Goal: Task Accomplishment & Management: Use online tool/utility

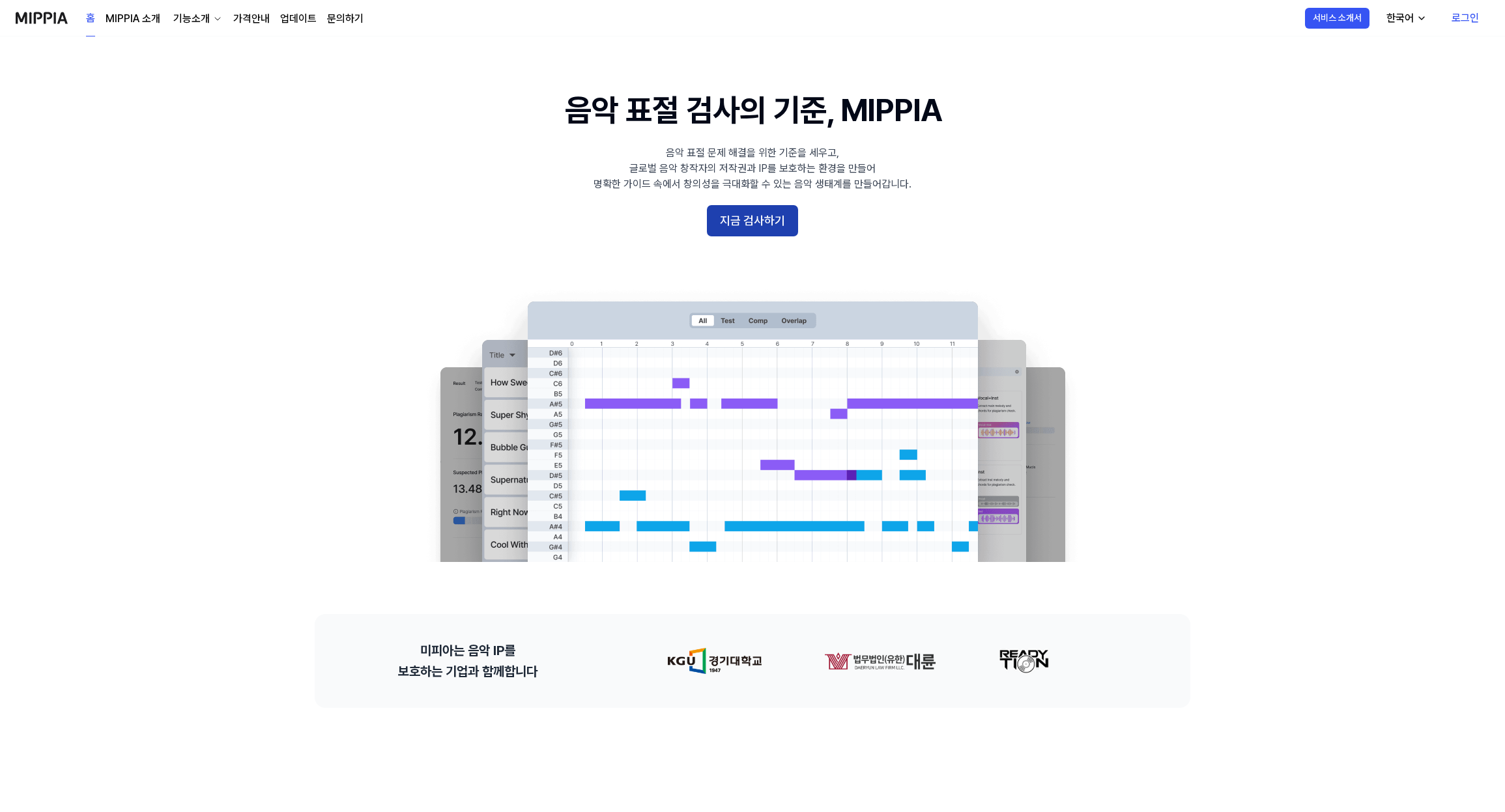
click at [751, 219] on button "지금 검사하기" at bounding box center [752, 220] width 91 height 31
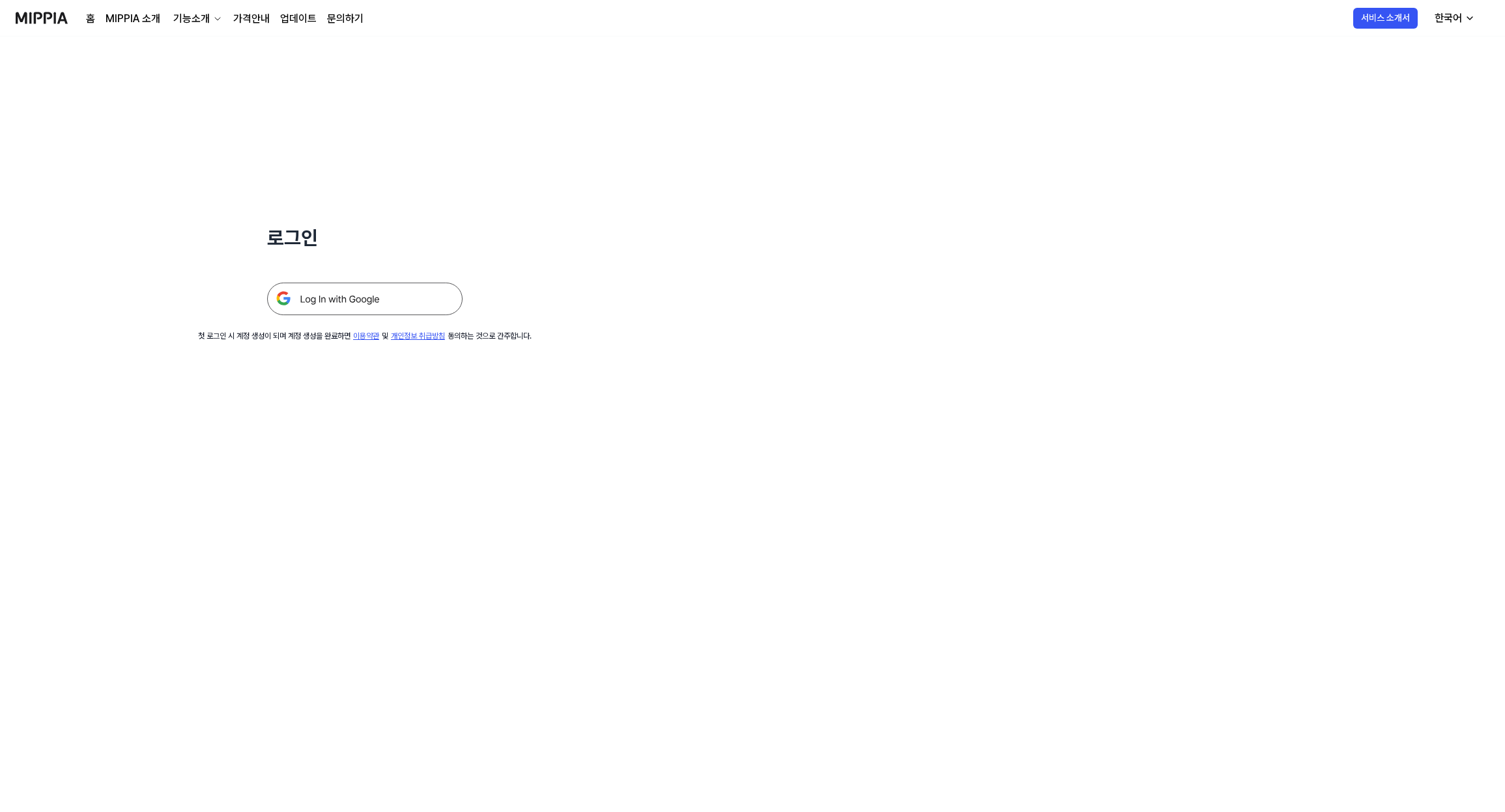
click at [367, 316] on div "로그인 첫 로그인 시 계정 생성이 되며 계정 생성을 완료하면 이용약관 및 개인정보 취급방침 동의하는 것으로 간주합니다." at bounding box center [365, 189] width 730 height 305
click at [366, 299] on img at bounding box center [364, 299] width 195 height 33
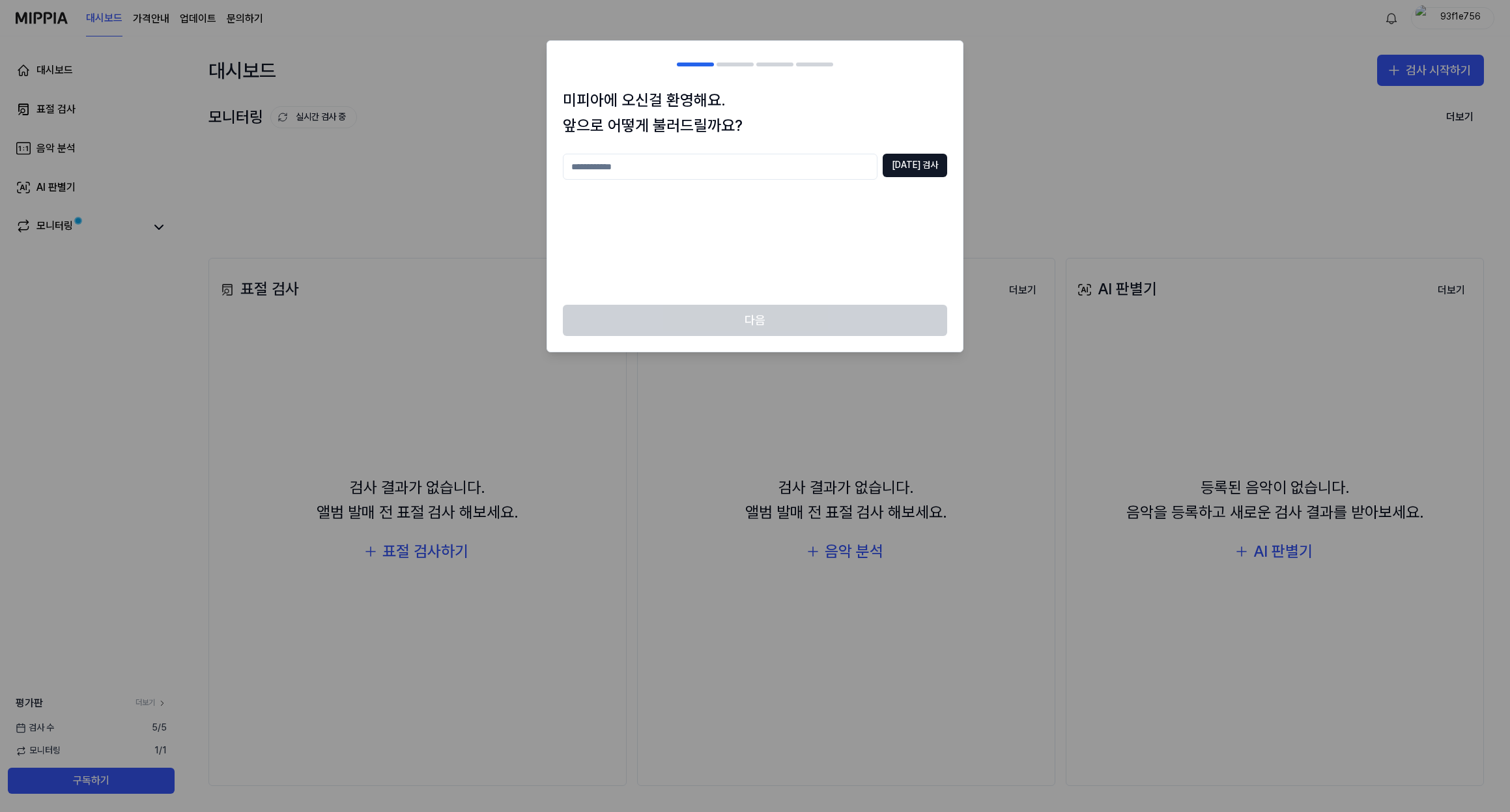
click at [721, 169] on input "text" at bounding box center [720, 167] width 314 height 26
type input "**"
click at [927, 169] on button "[DATE] 검사" at bounding box center [915, 165] width 64 height 23
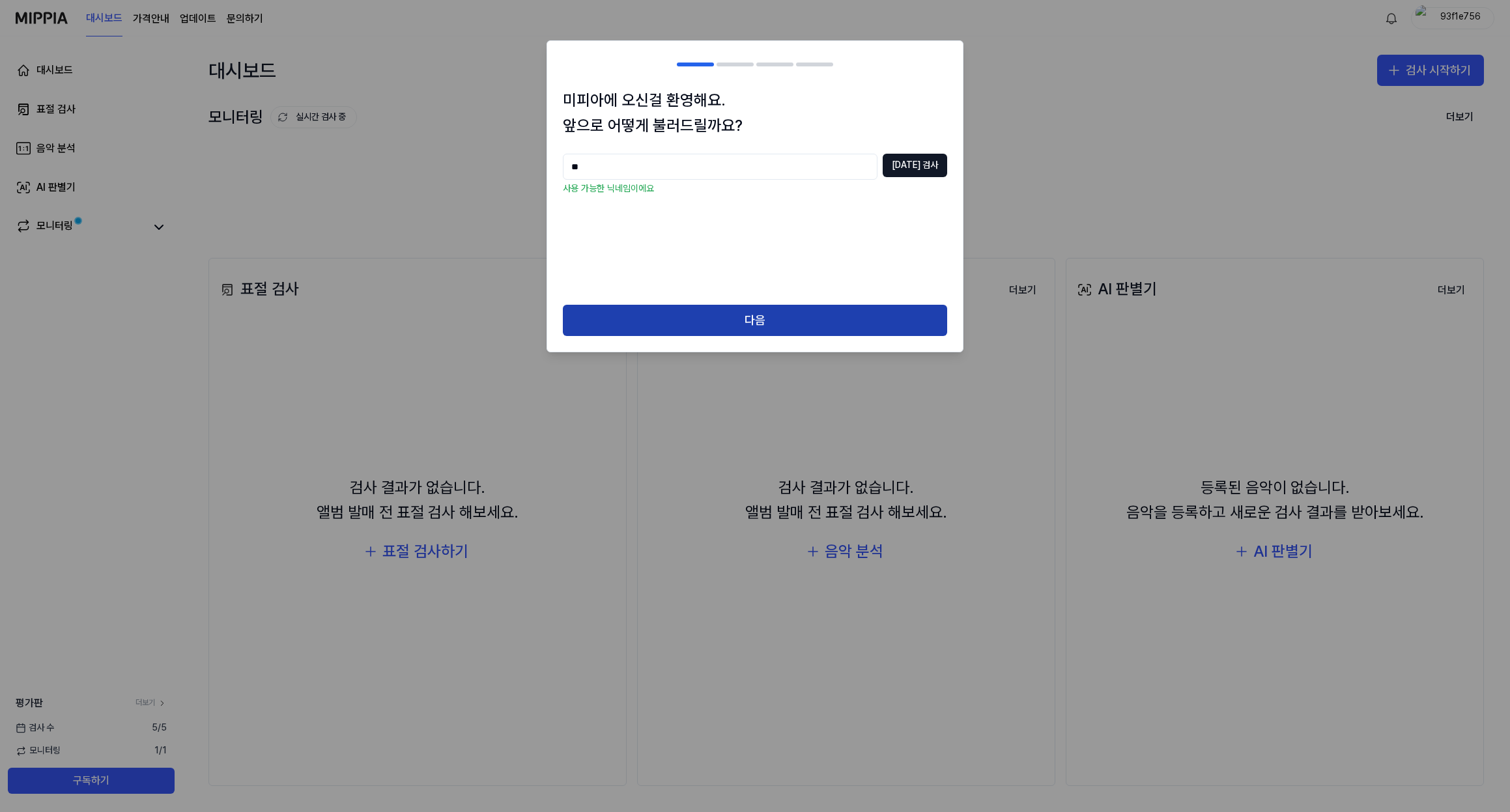
click at [782, 322] on button "다음" at bounding box center [755, 320] width 385 height 31
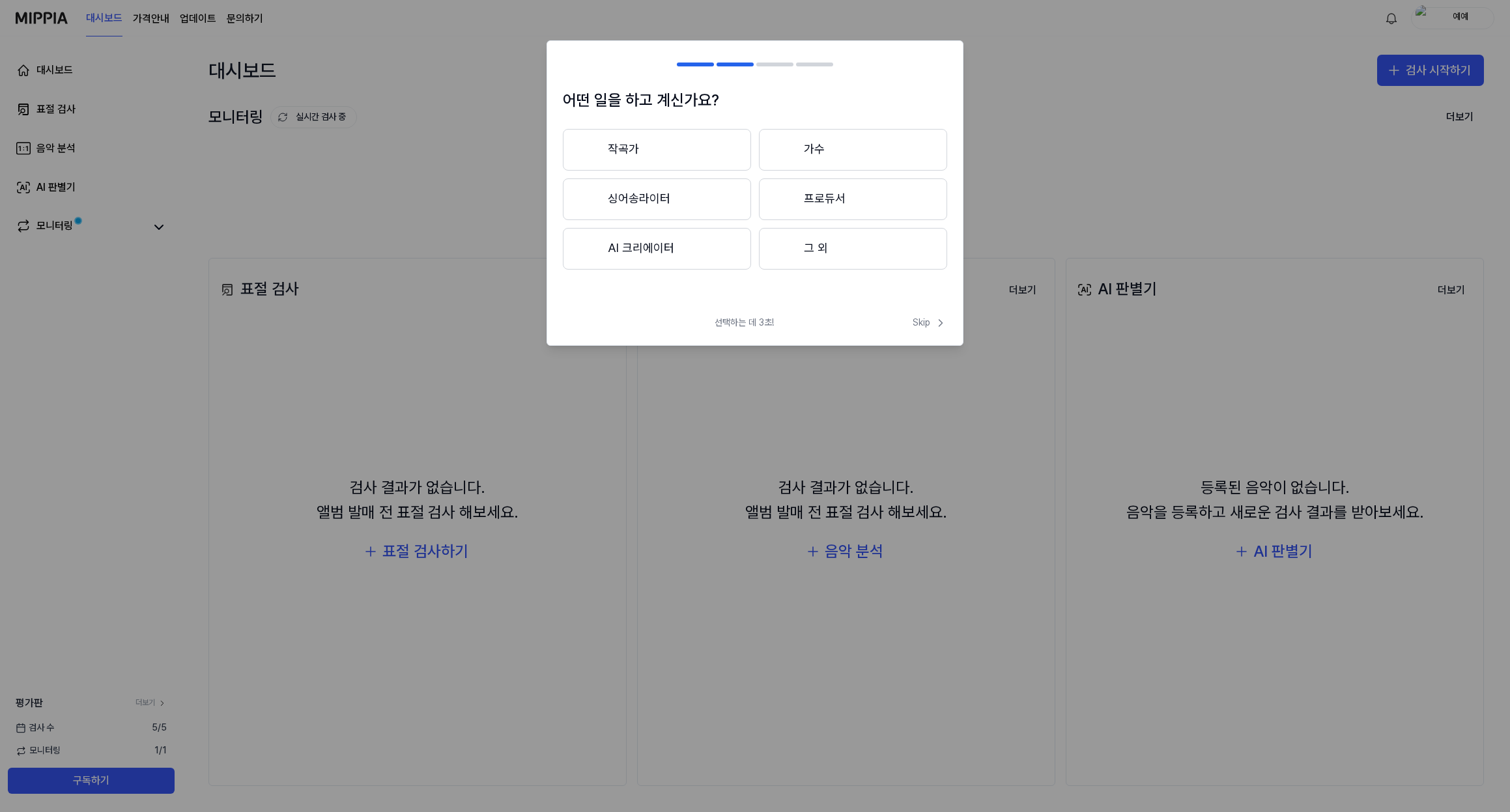
click at [679, 156] on button "작곡가" at bounding box center [657, 150] width 188 height 42
click at [810, 204] on button "3년 이상" at bounding box center [853, 200] width 188 height 43
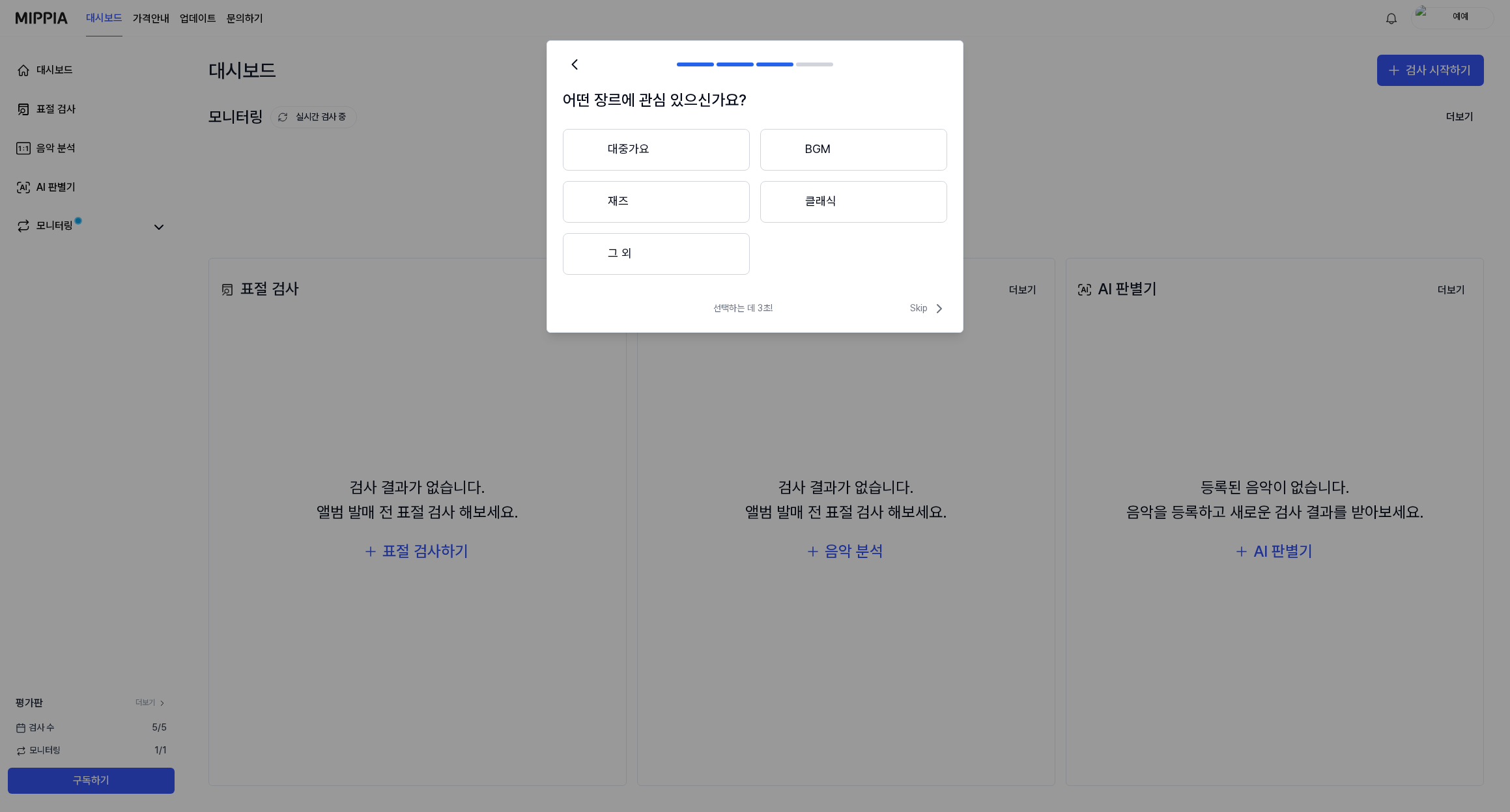
click at [810, 153] on button "BGM" at bounding box center [854, 150] width 187 height 42
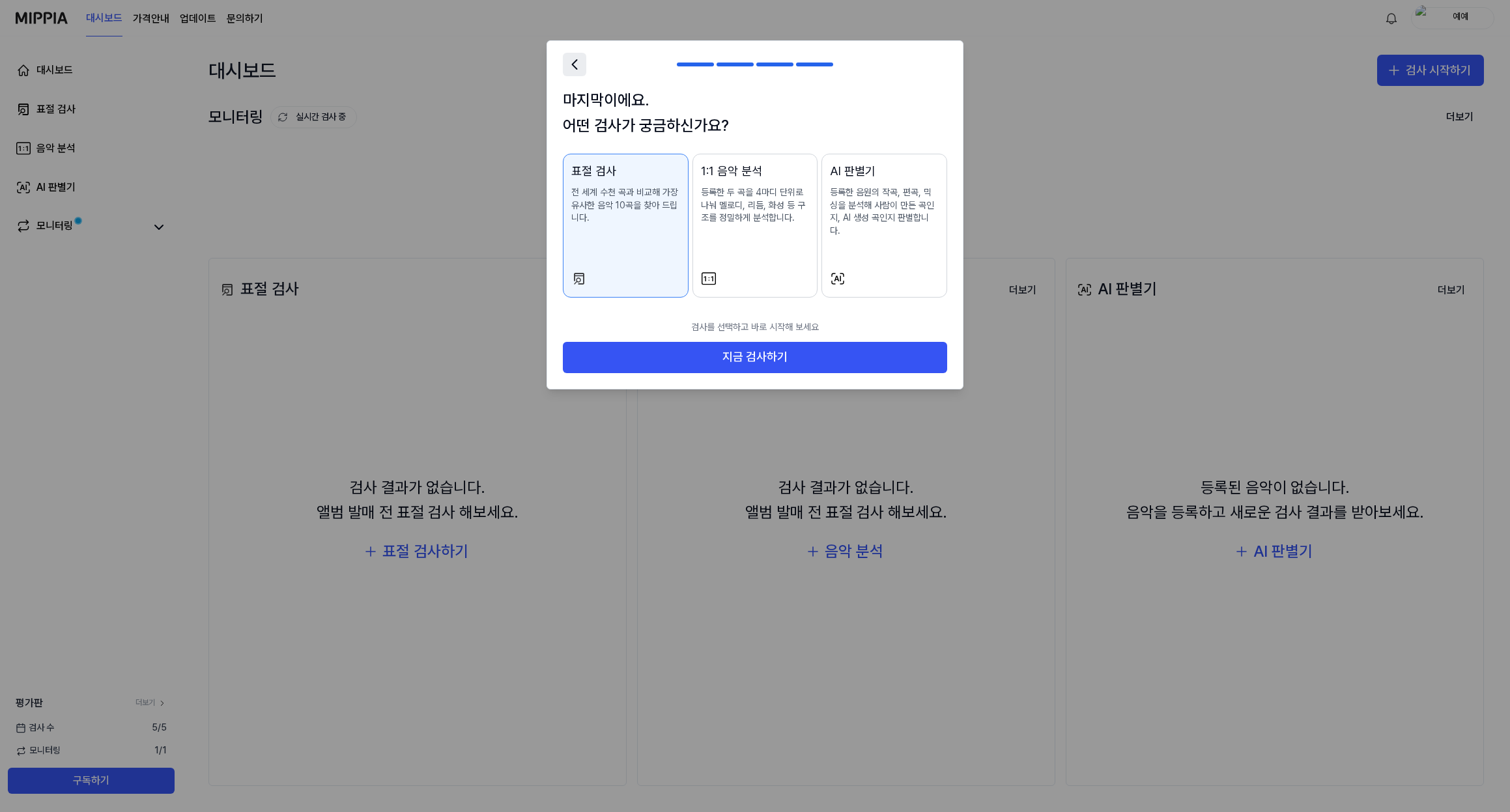
click at [575, 62] on icon at bounding box center [574, 64] width 18 height 18
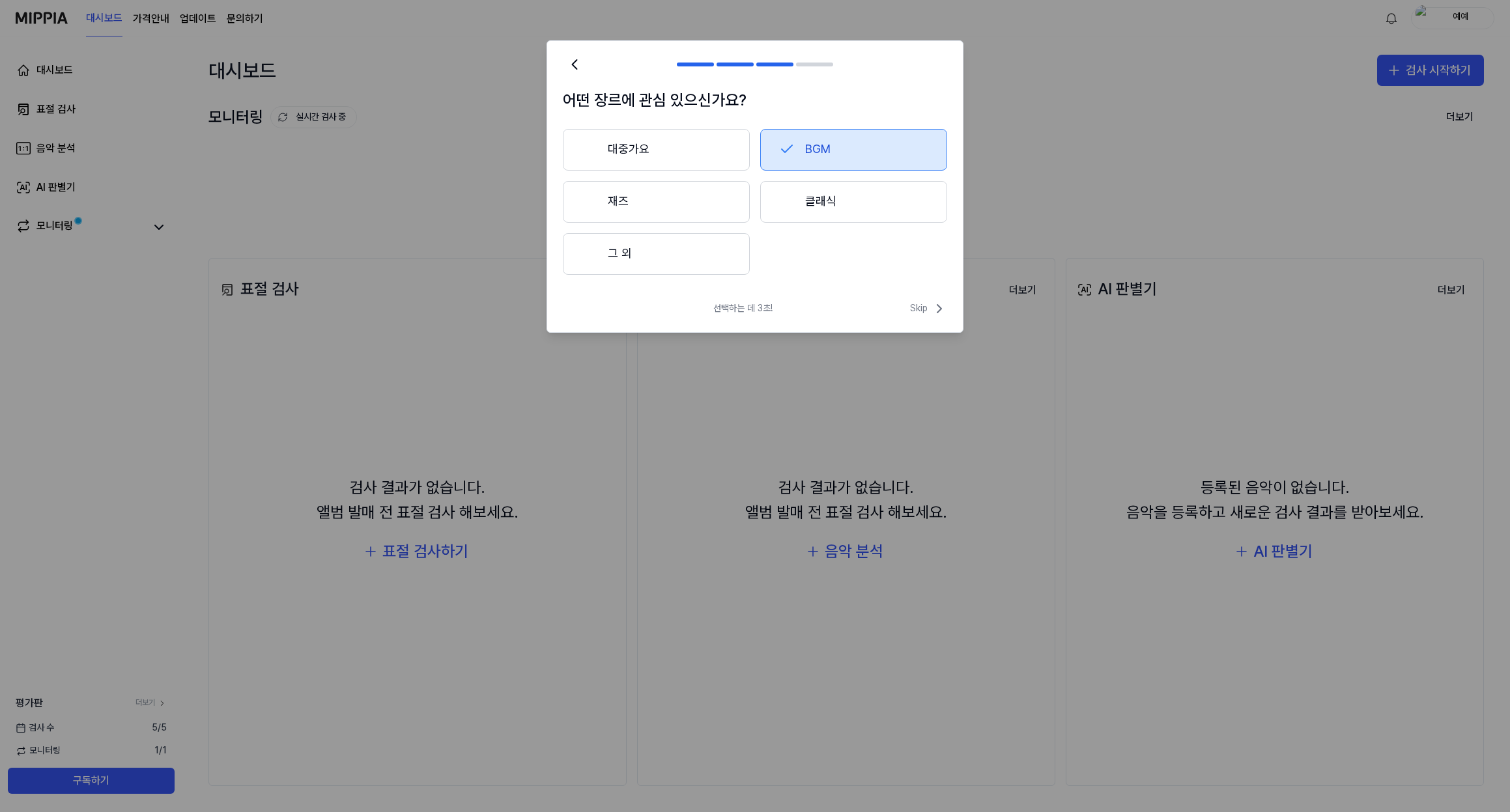
click at [669, 145] on button "대중가요" at bounding box center [656, 150] width 187 height 42
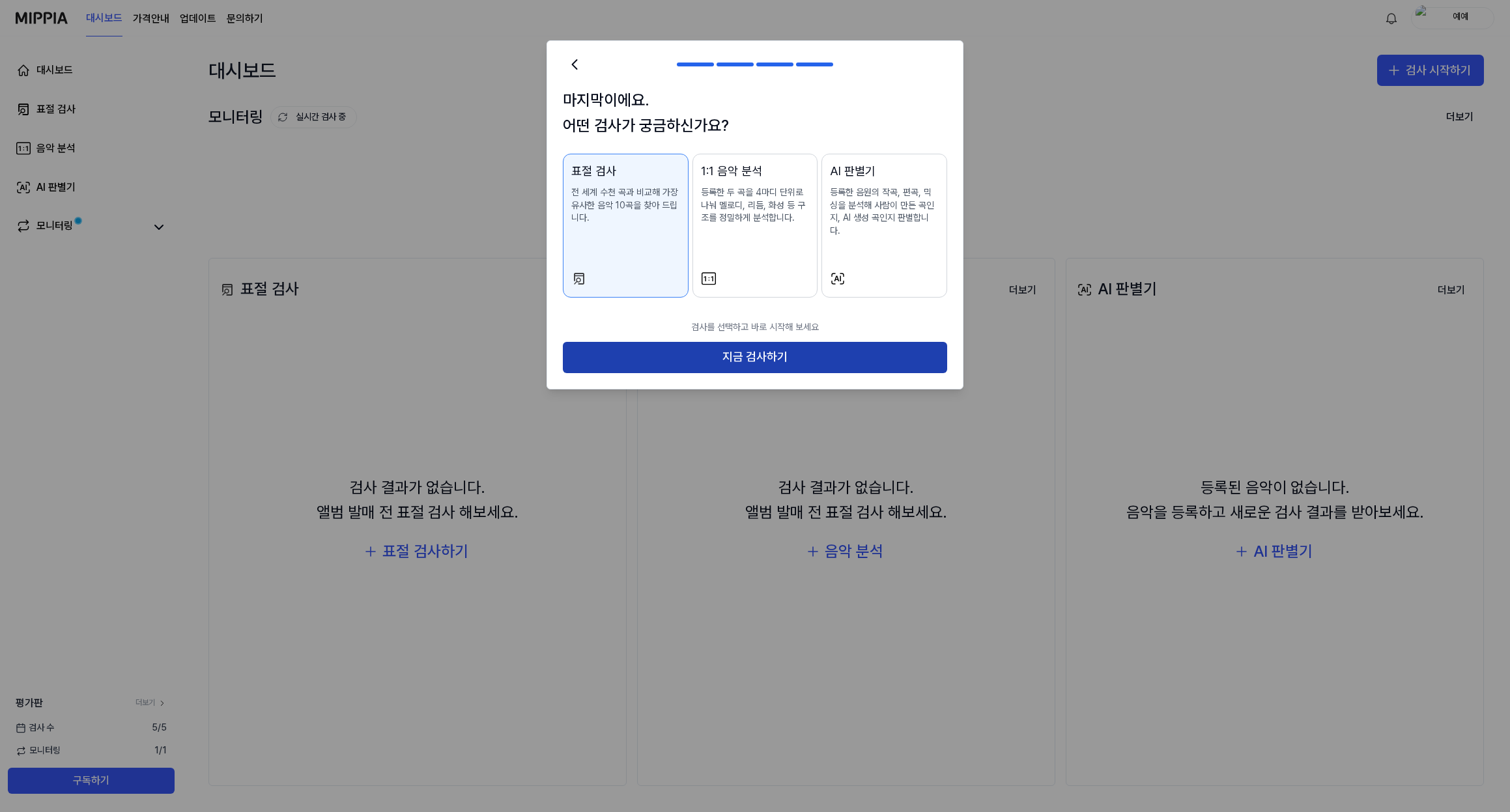
click at [754, 342] on button "지금 검사하기" at bounding box center [755, 357] width 385 height 31
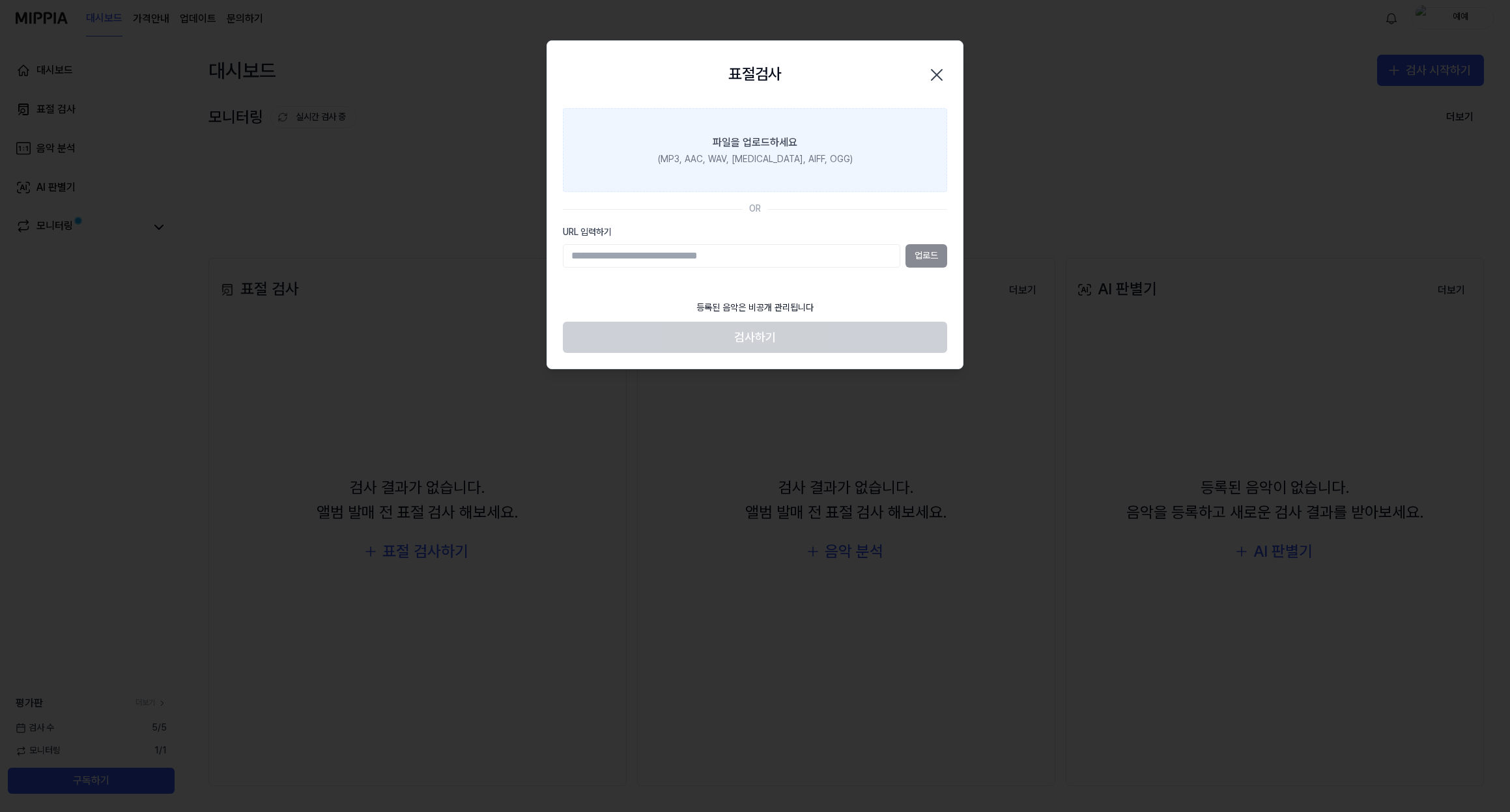
click at [732, 150] on div "파일을 업로드하세요" at bounding box center [755, 143] width 85 height 15
click at [0, 0] on input "파일을 업로드하세요 (MP3, AAC, WAV, [MEDICAL_DATA], AIFF, OGG)" at bounding box center [0, 0] width 0 height 0
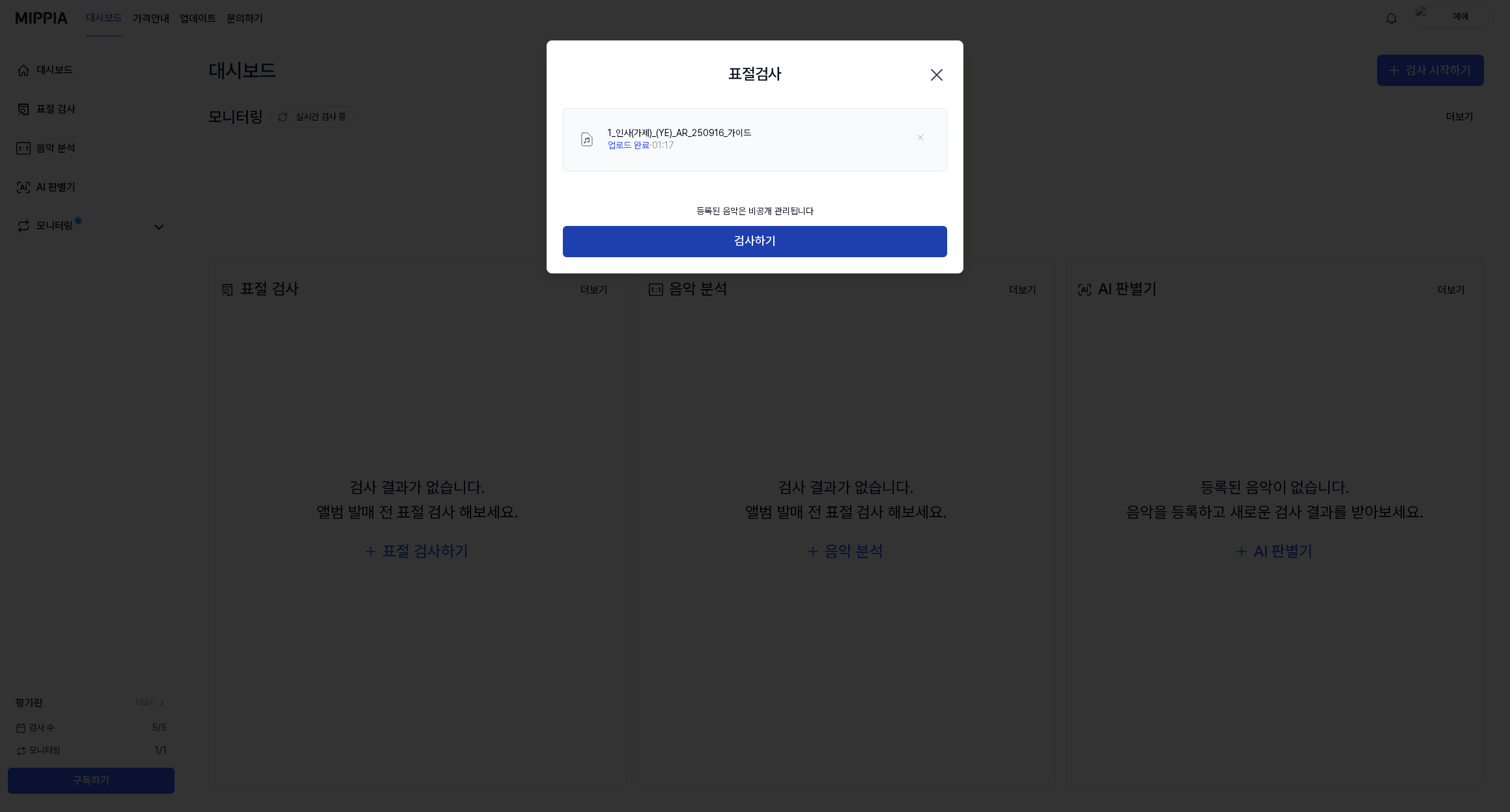
click at [761, 240] on button "검사하기" at bounding box center [755, 241] width 385 height 31
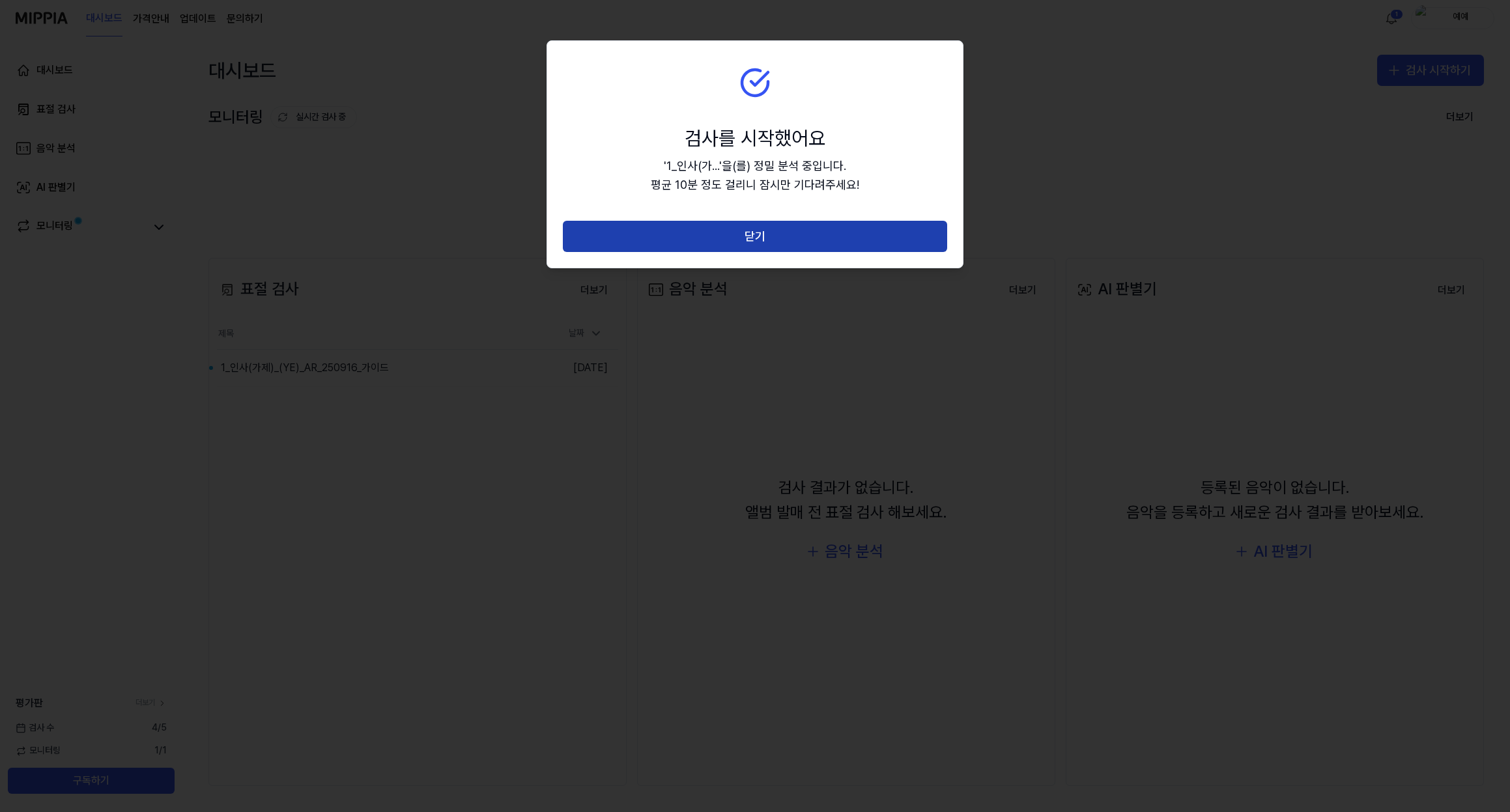
click at [687, 242] on button "닫기" at bounding box center [755, 236] width 385 height 31
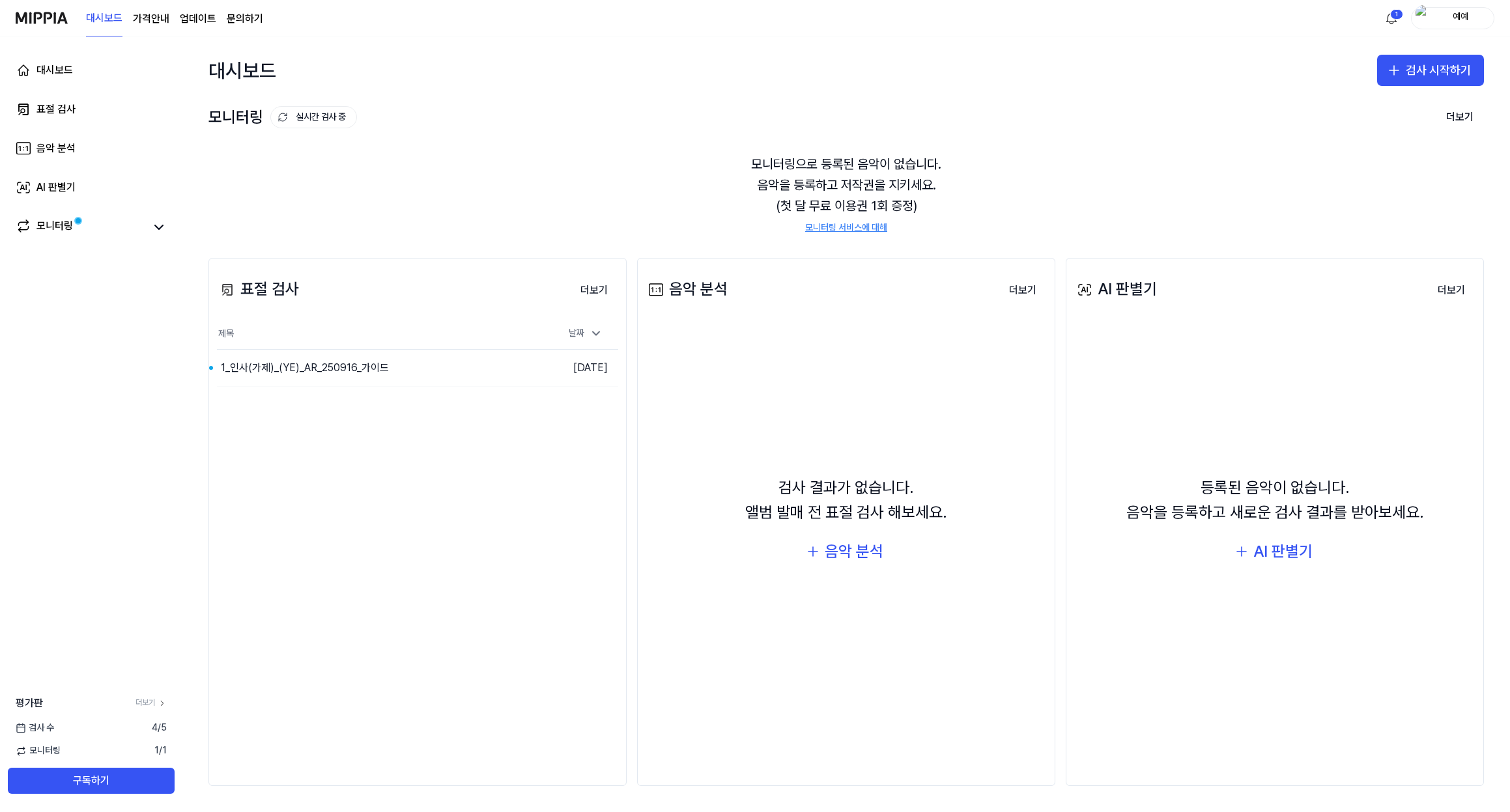
click at [719, 390] on div "검사 결과가 없습니다. 앨범 발매 전 표절 검사 해보세요. 음악 분석" at bounding box center [846, 522] width 401 height 386
click at [556, 399] on div "표절 검사 더보기 표절 검사 제목 날짜 1_인사(가제)_(YE)_AR_250916_가이드 이동하기 [DATE] 더보기" at bounding box center [417, 522] width 418 height 528
click at [1397, 19] on html "대시보드 가격안내 업데이트 문의하기 1 예예 대시보드 표절 검사 음악 분석 AI 판별기 모니터링 평가판 더보기 검사 [DATE] 모니터링 1 …" at bounding box center [755, 406] width 1510 height 812
click at [1377, 116] on div "1_인사(가제)_(YE)_AR_250916_가이드 검사가 완료되었습니다!" at bounding box center [1399, 111] width 171 height 26
click at [1338, 108] on div "1_인사(가제)_(YE)_AR_250916_가이드 검사가 완료되었습니다!" at bounding box center [1399, 111] width 171 height 26
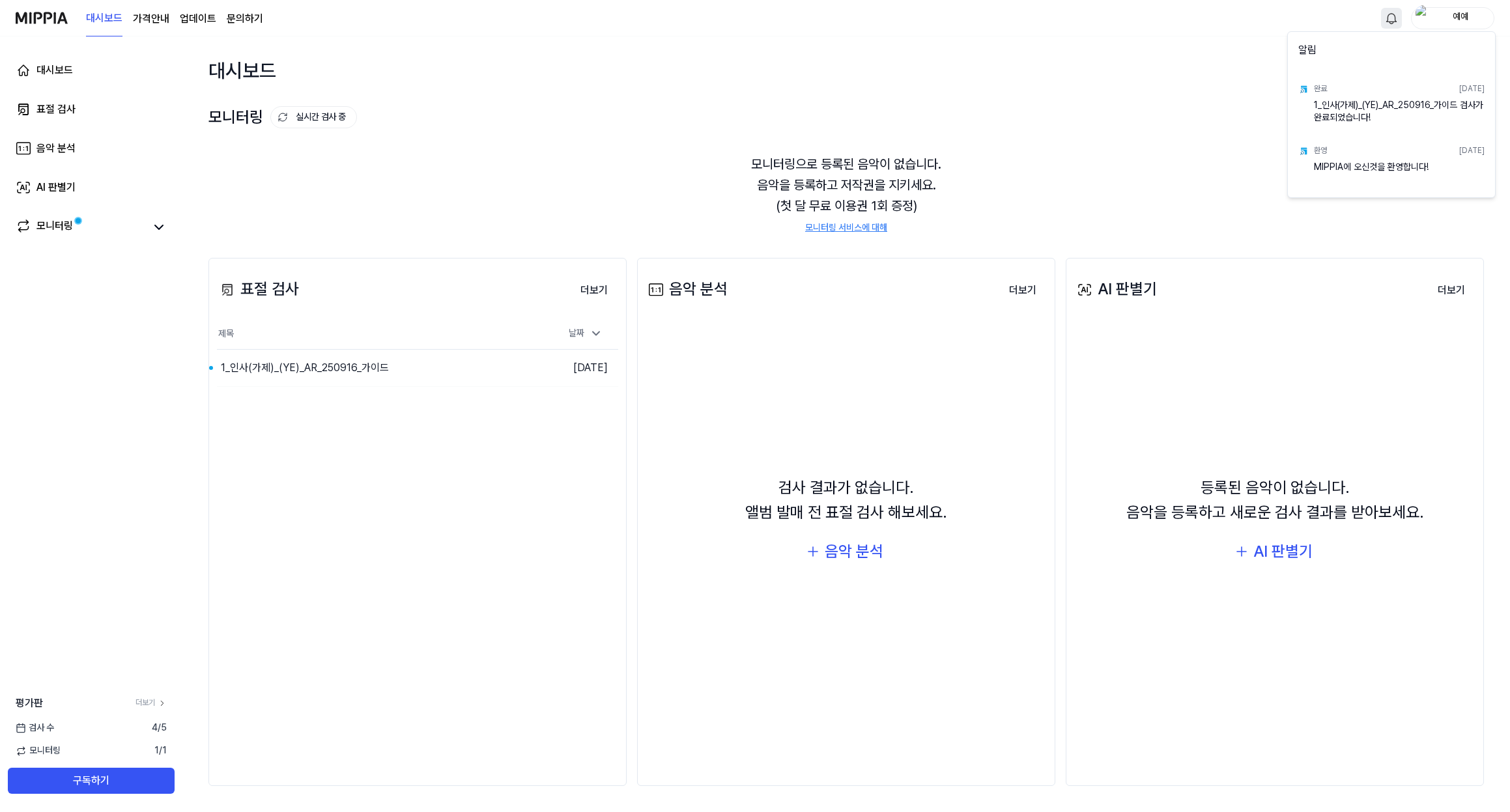
click at [1157, 111] on html "대시보드 가격안내 업데이트 문의하기 예예 대시보드 표절 검사 음악 분석 AI 판별기 모니터링 평가판 더보기 검사 [DATE] 모니터링 1 / …" at bounding box center [755, 406] width 1510 height 812
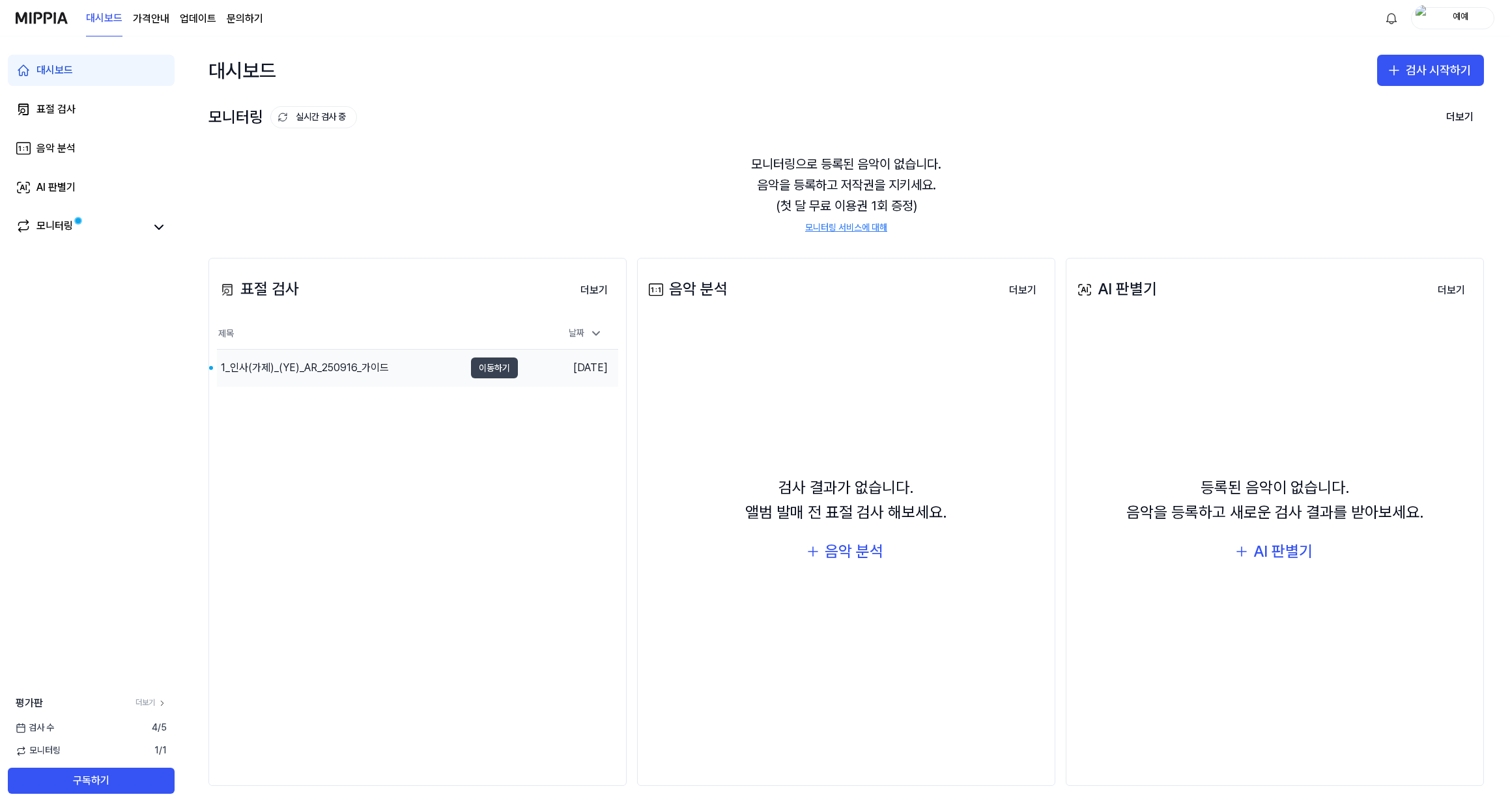
click at [487, 369] on button "이동하기" at bounding box center [494, 368] width 47 height 21
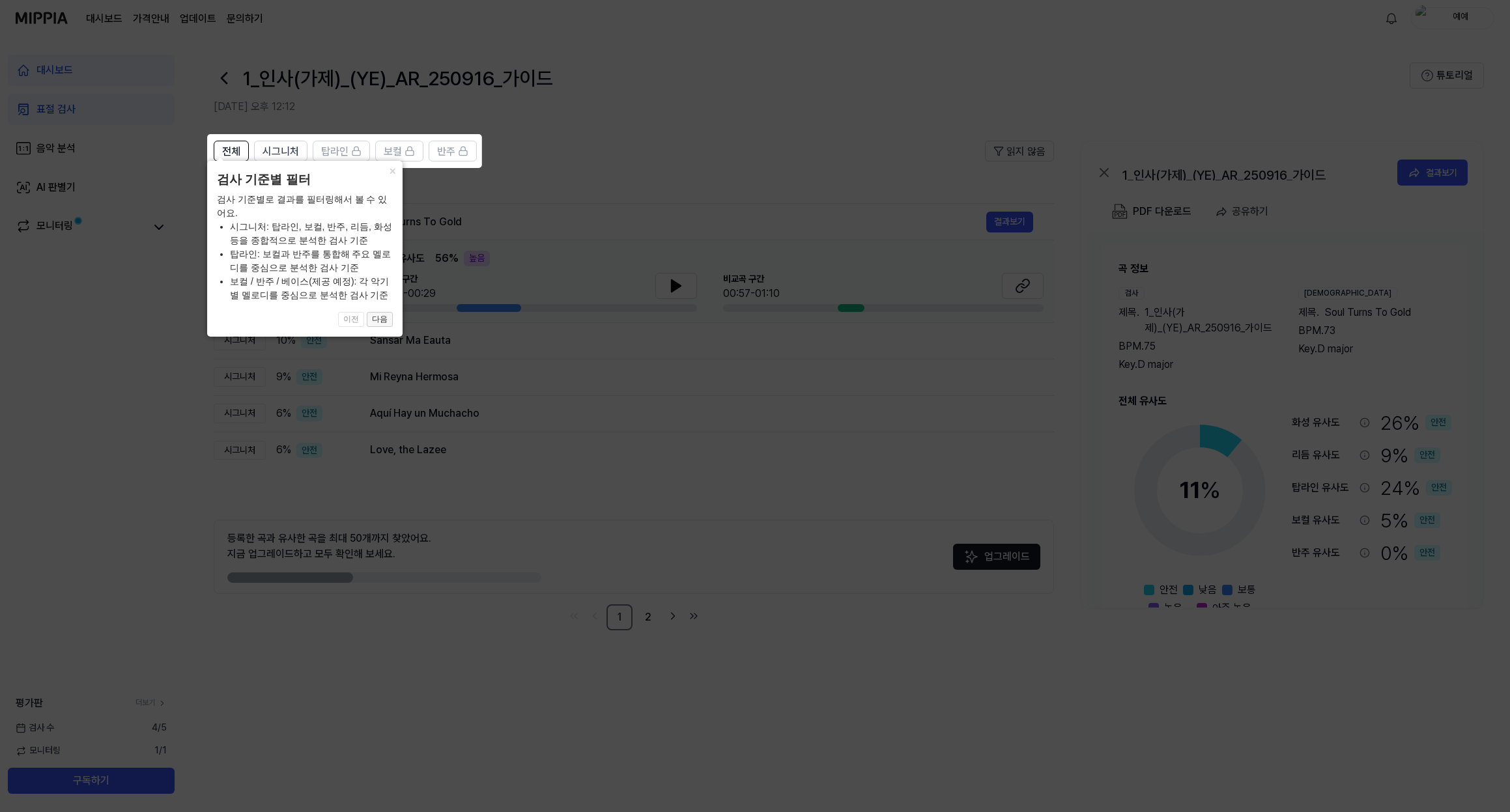
click at [380, 318] on button "다음" at bounding box center [380, 320] width 26 height 15
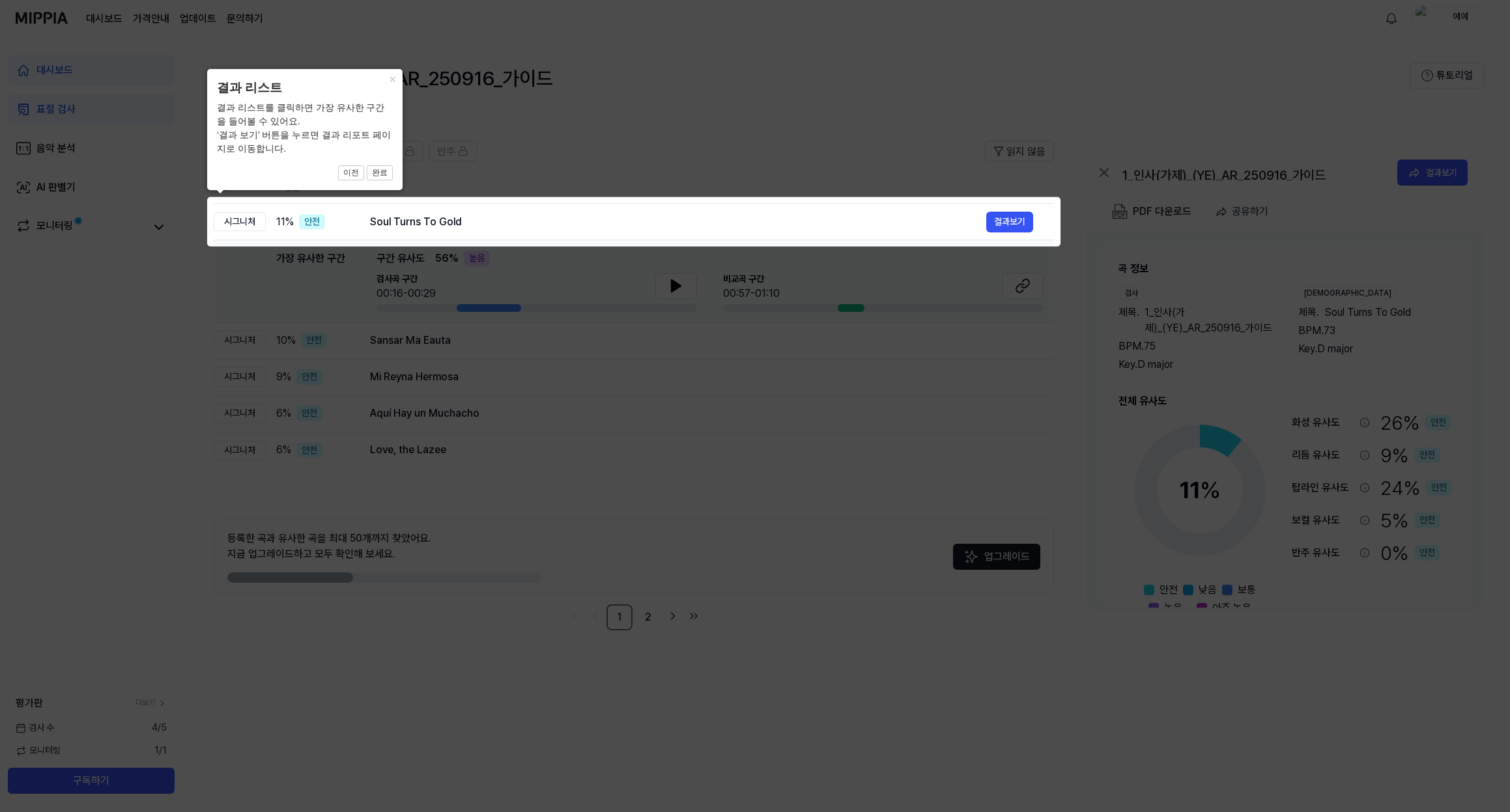
click at [657, 307] on icon at bounding box center [755, 406] width 1510 height 812
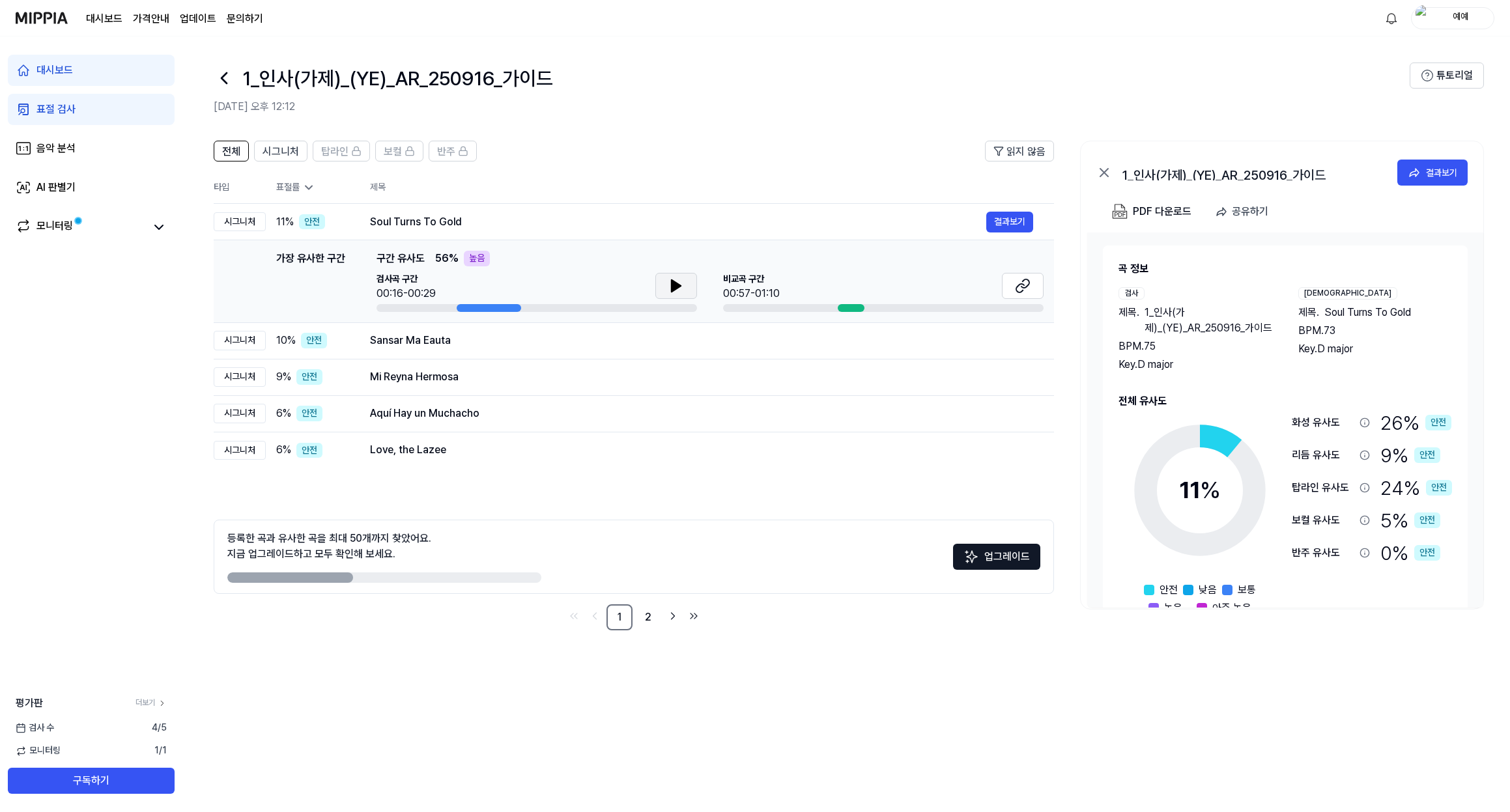
click at [680, 284] on icon at bounding box center [676, 286] width 15 height 15
click at [910, 309] on div at bounding box center [884, 307] width 321 height 8
click at [847, 308] on div at bounding box center [851, 307] width 27 height 8
click at [1013, 288] on button at bounding box center [1023, 286] width 42 height 26
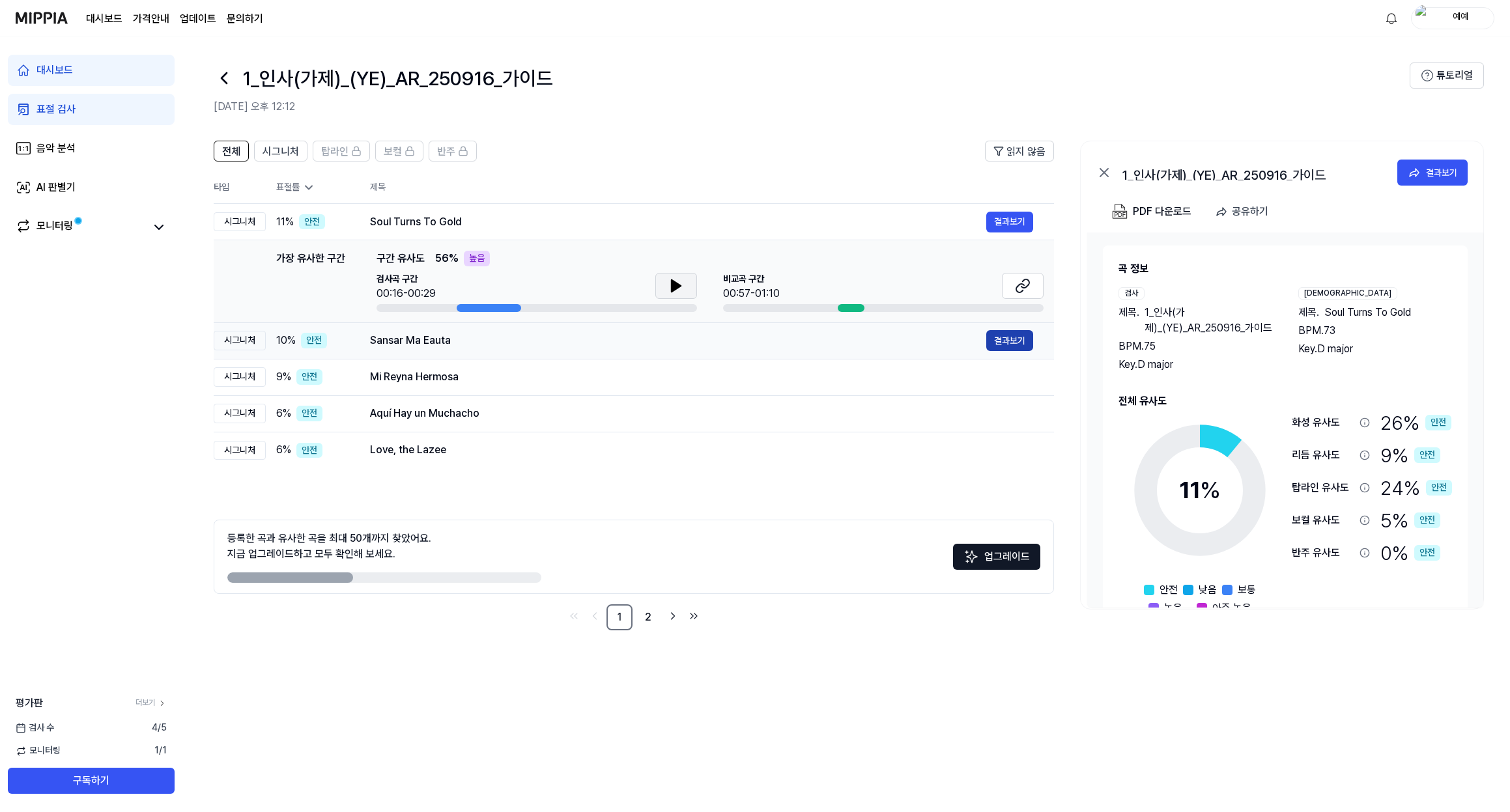
click at [992, 342] on button "결과보기" at bounding box center [1009, 341] width 47 height 21
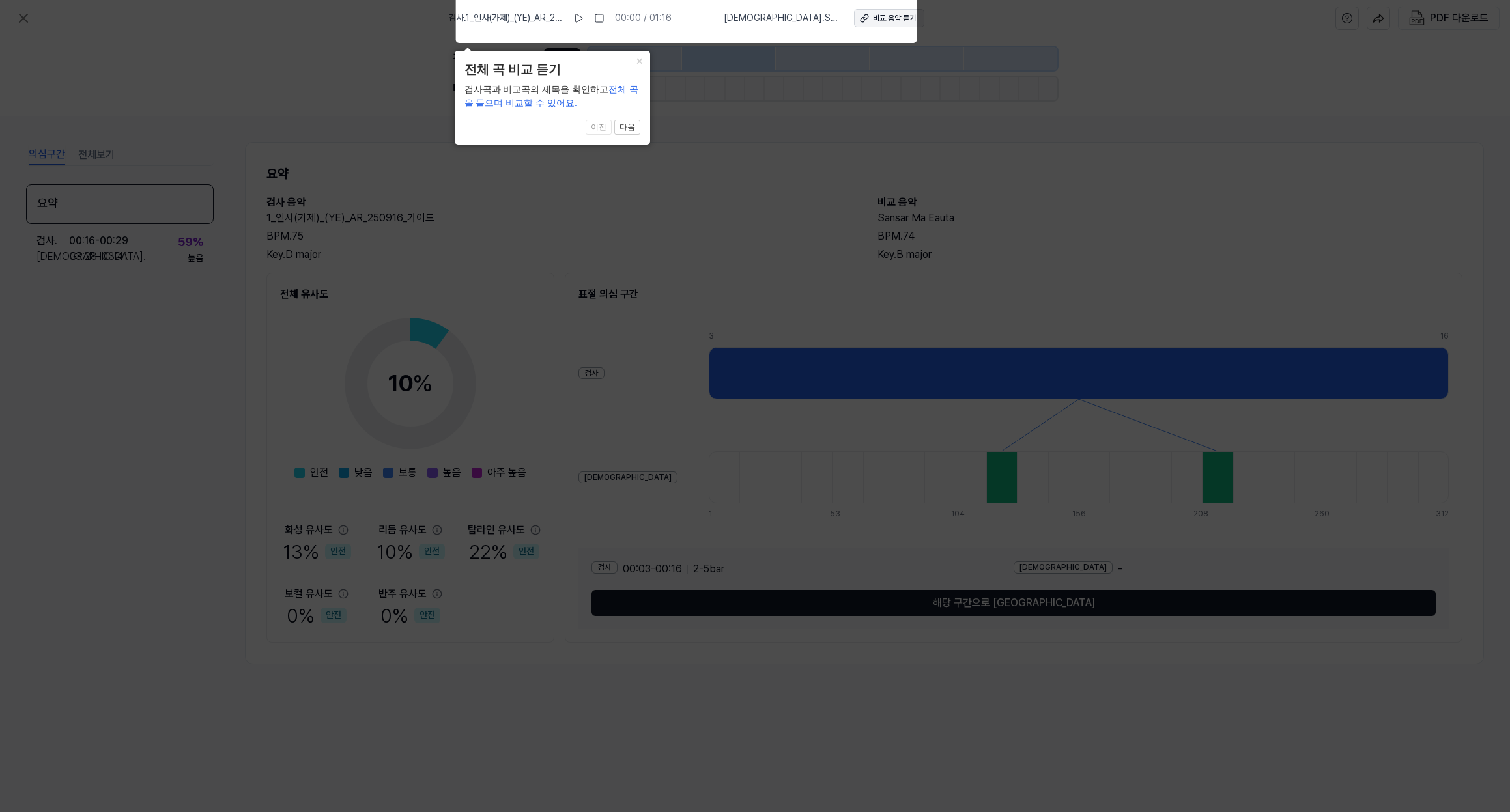
click at [874, 22] on div "비교 음악 듣기" at bounding box center [894, 19] width 43 height 11
click at [633, 192] on icon at bounding box center [755, 402] width 1510 height 818
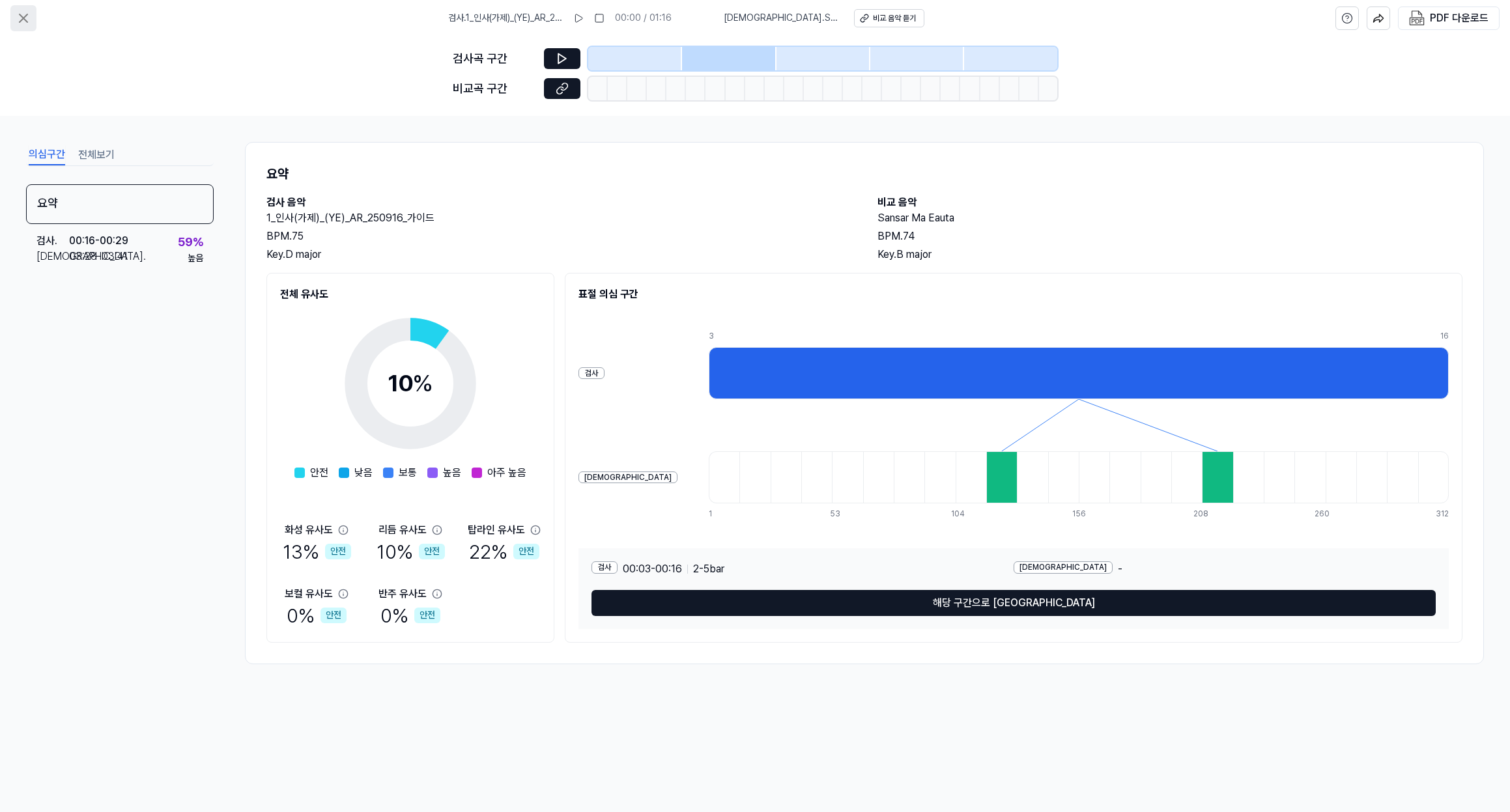
click at [25, 22] on icon at bounding box center [23, 18] width 15 height 15
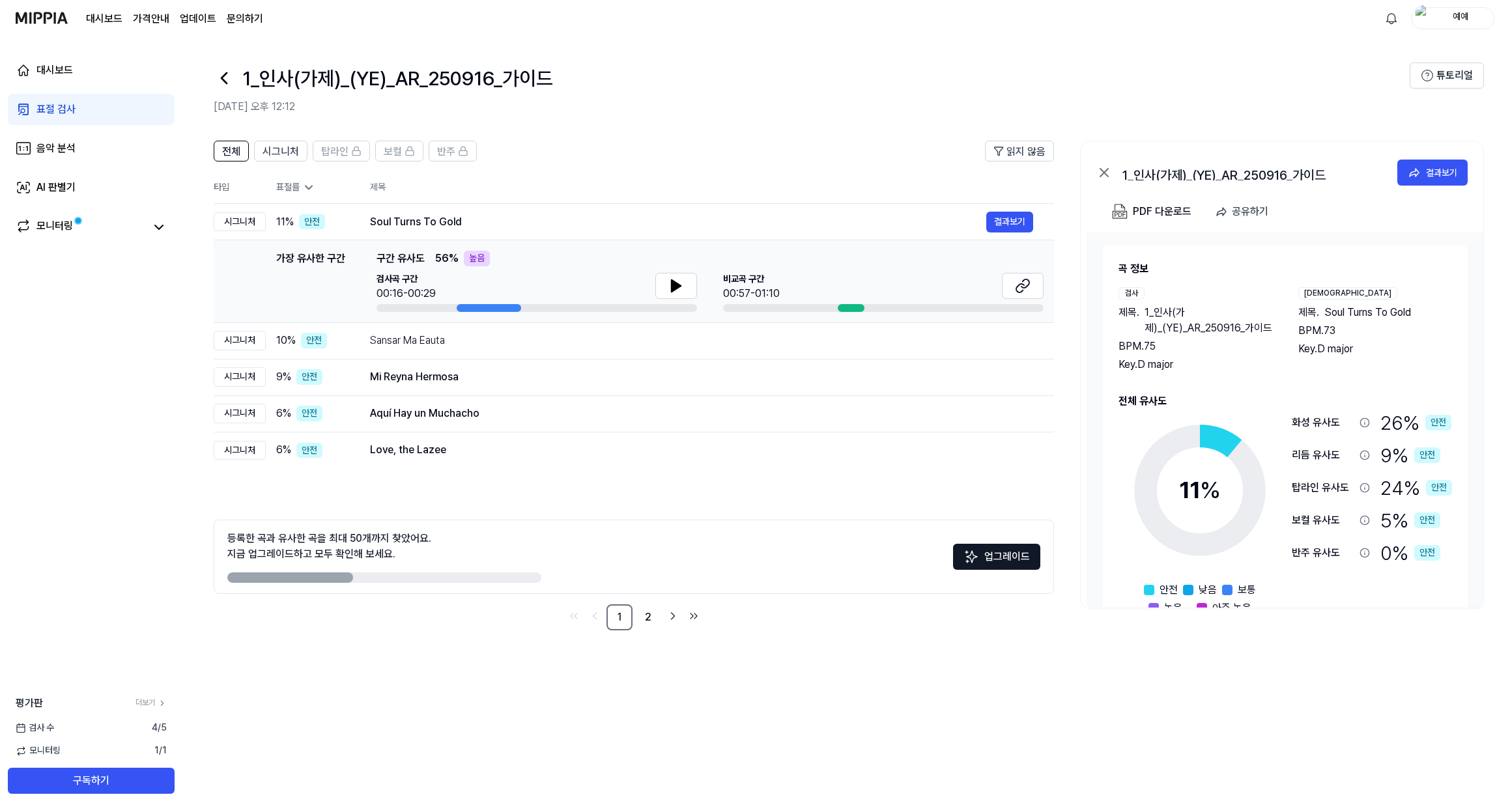
click at [469, 253] on div "높음" at bounding box center [476, 258] width 26 height 15
click at [476, 260] on div "높음" at bounding box center [476, 258] width 26 height 15
click at [1445, 175] on div "결과보기" at bounding box center [1441, 172] width 32 height 14
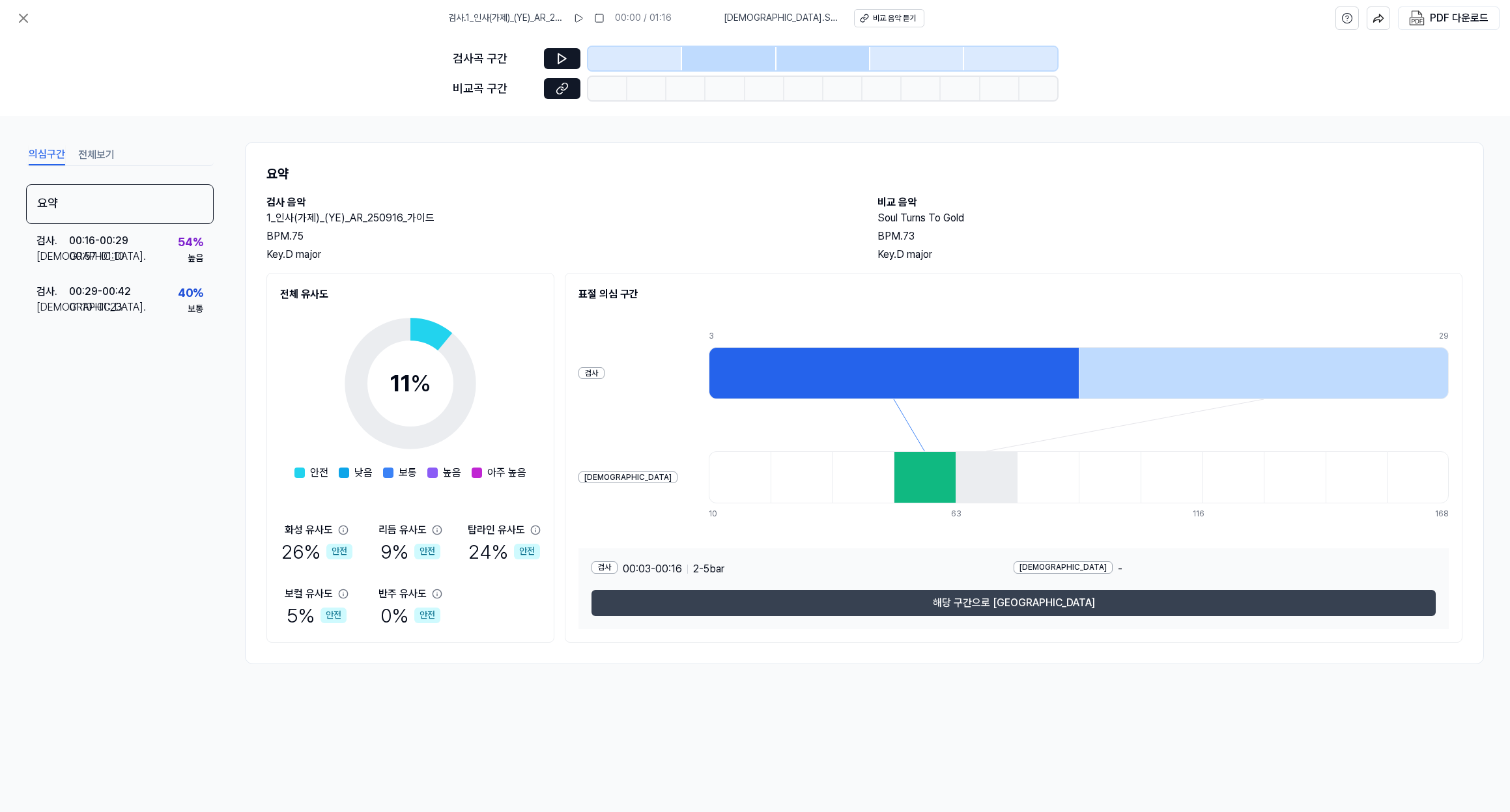
click at [1021, 606] on button "해당 구간으로 이동" at bounding box center [1014, 603] width 845 height 26
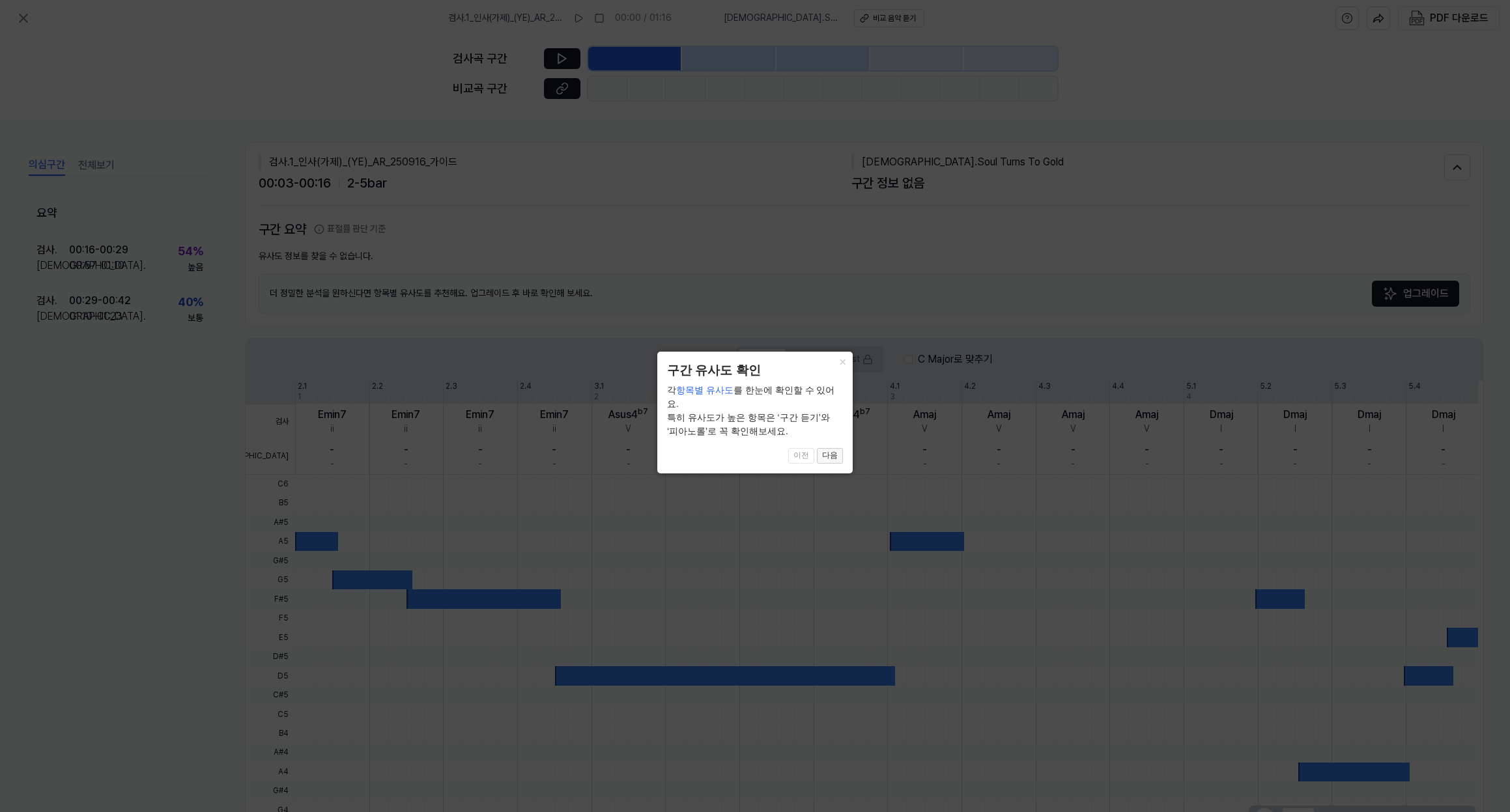
click at [829, 448] on button "다음" at bounding box center [829, 456] width 26 height 15
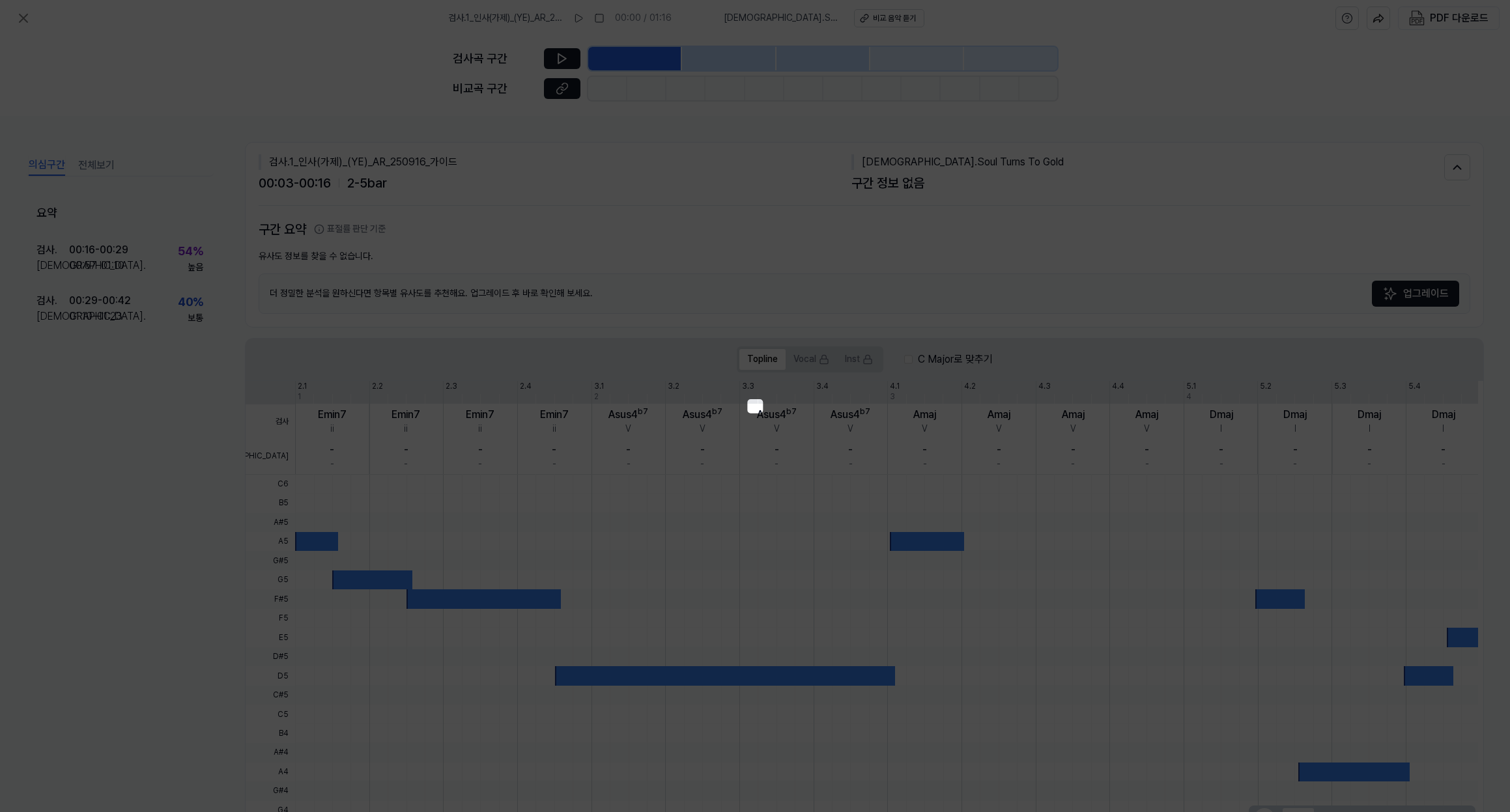
scroll to position [54, 0]
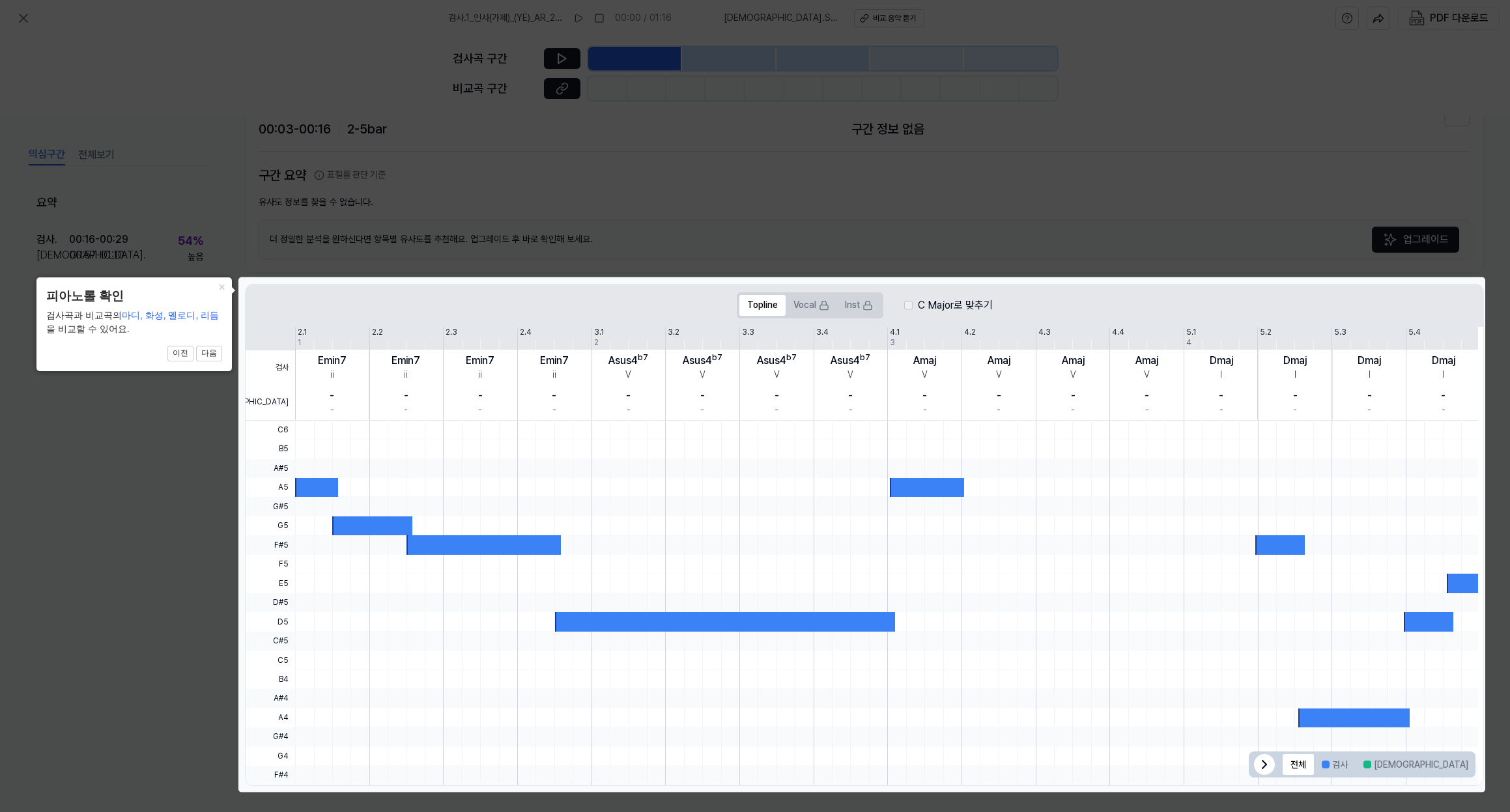
click at [1259, 265] on icon at bounding box center [755, 406] width 1510 height 812
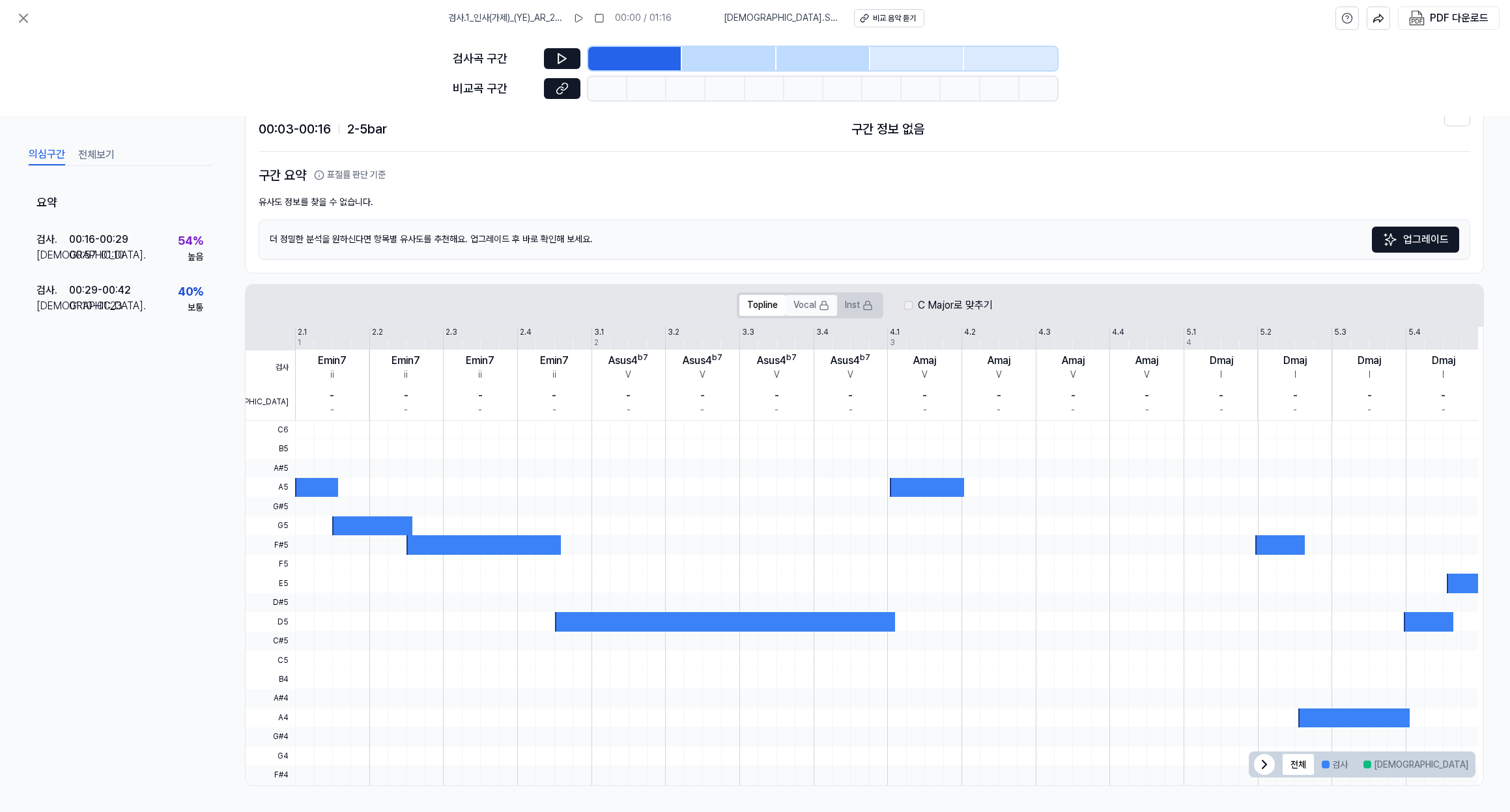
click at [809, 312] on button "Vocal" at bounding box center [811, 305] width 51 height 21
click at [1037, 238] on div "더 정밀한 분석을 원하신다면 항목별 유사도를 추천해요. 업그레이드 후 바로 확인해 보세요. 업그레이드" at bounding box center [864, 239] width 1212 height 41
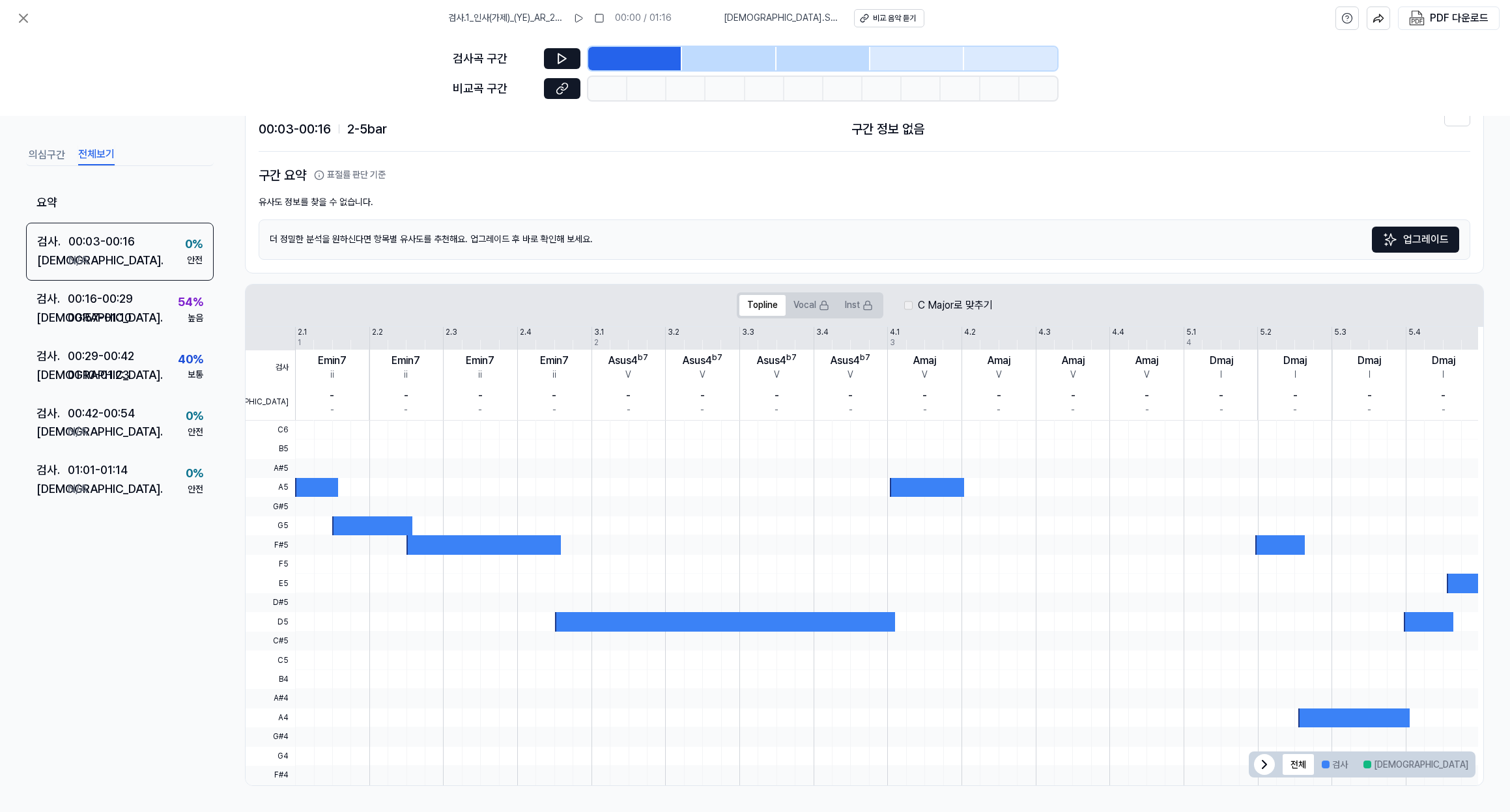
click at [94, 153] on button "전체보기" at bounding box center [97, 155] width 36 height 21
click at [102, 303] on div "00:16 - 00:29" at bounding box center [100, 299] width 65 height 19
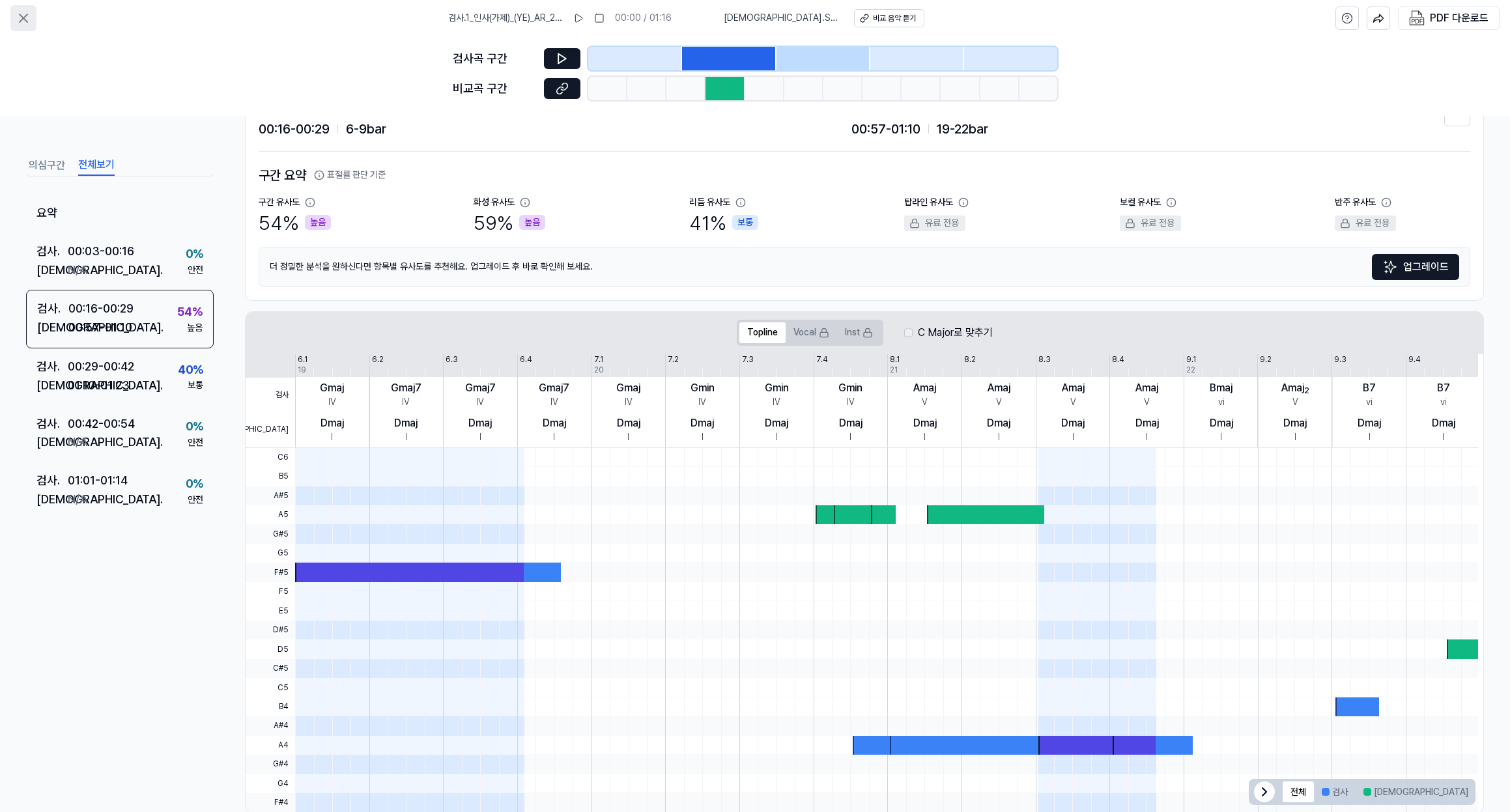
click at [20, 18] on icon at bounding box center [23, 18] width 15 height 15
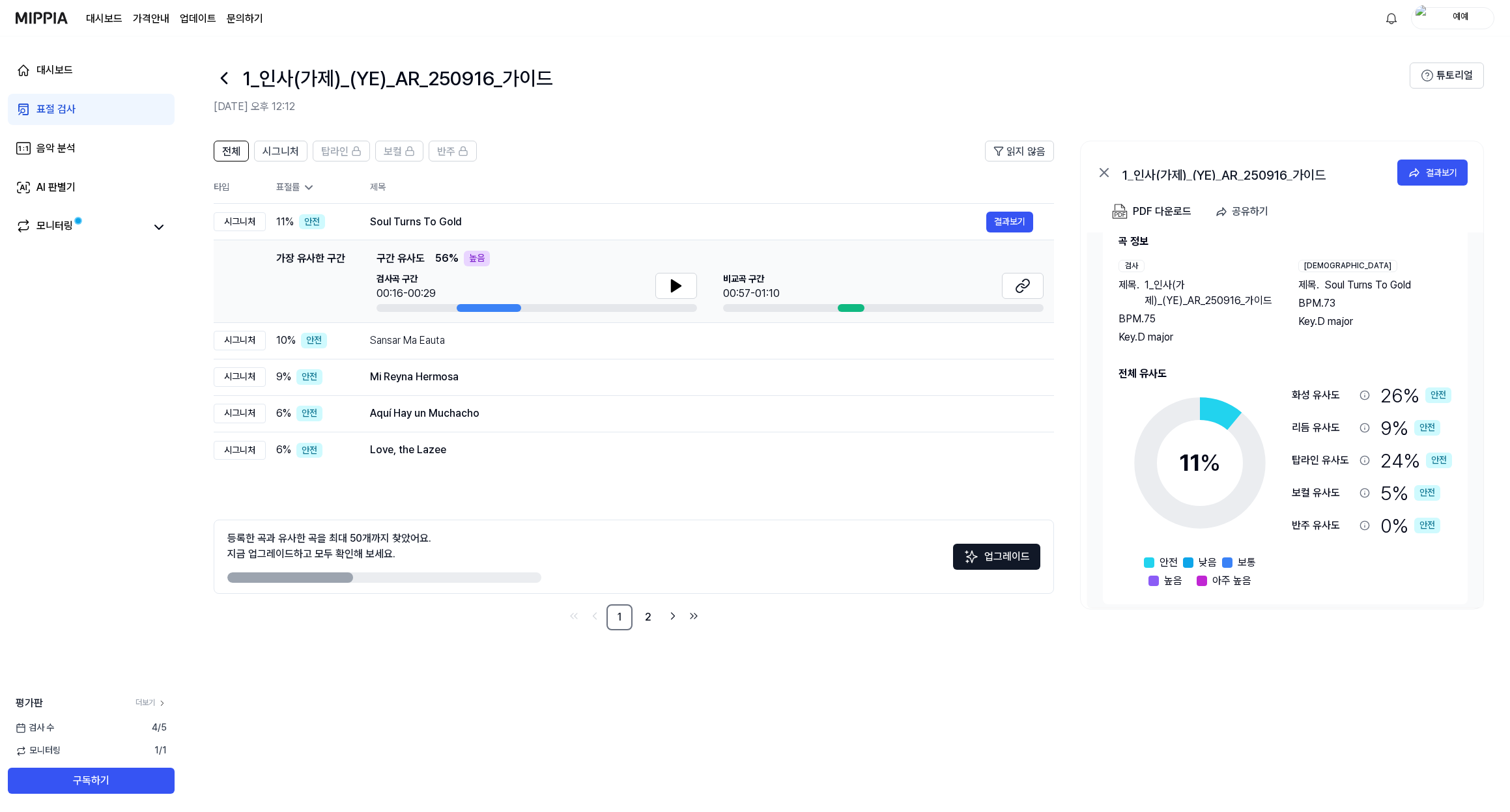
scroll to position [37, 0]
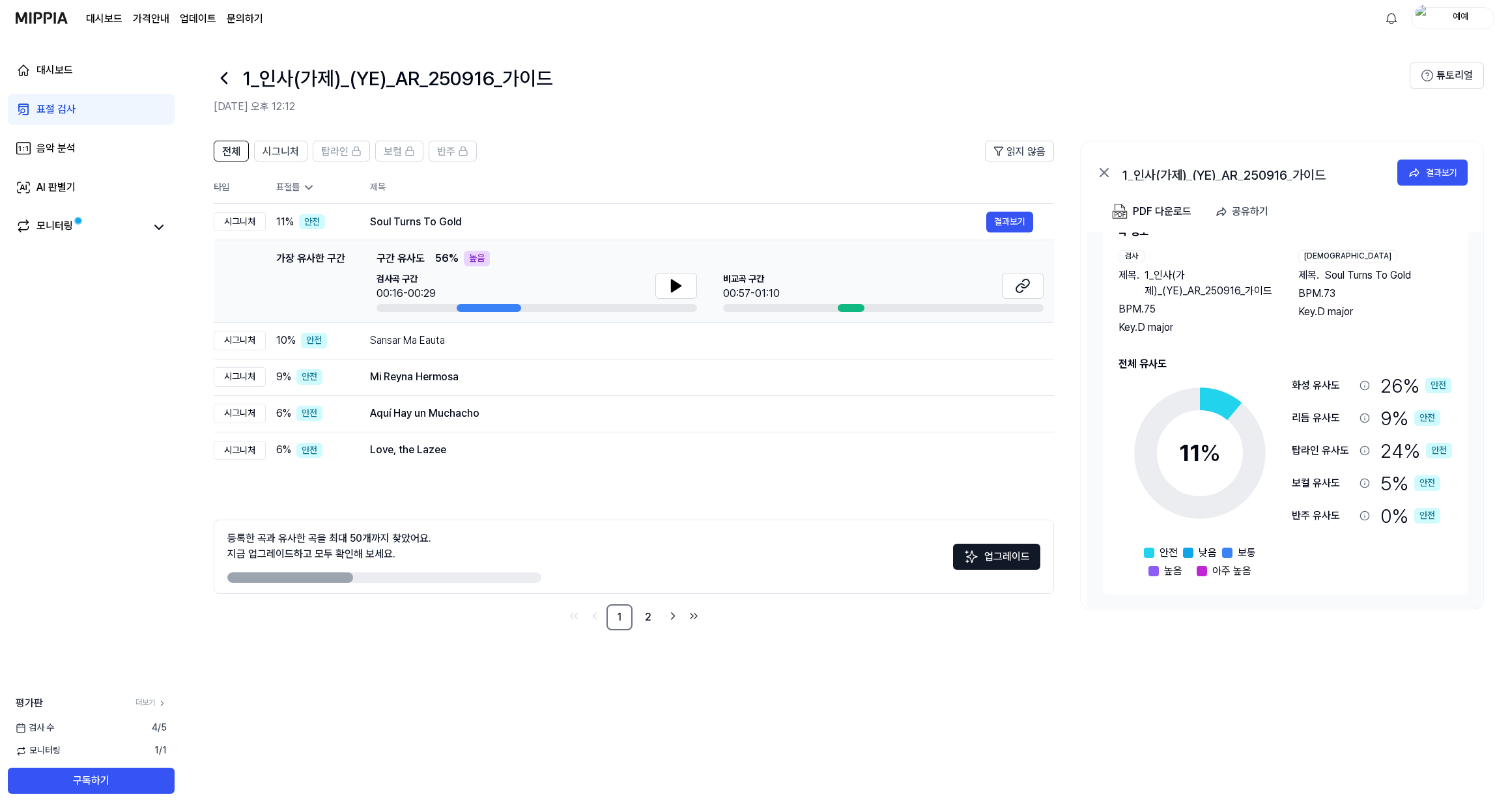
drag, startPoint x: 1446, startPoint y: 484, endPoint x: 1355, endPoint y: 478, distance: 91.2
click at [1348, 482] on div "보컬 유사도 5 % 안전" at bounding box center [1372, 483] width 160 height 27
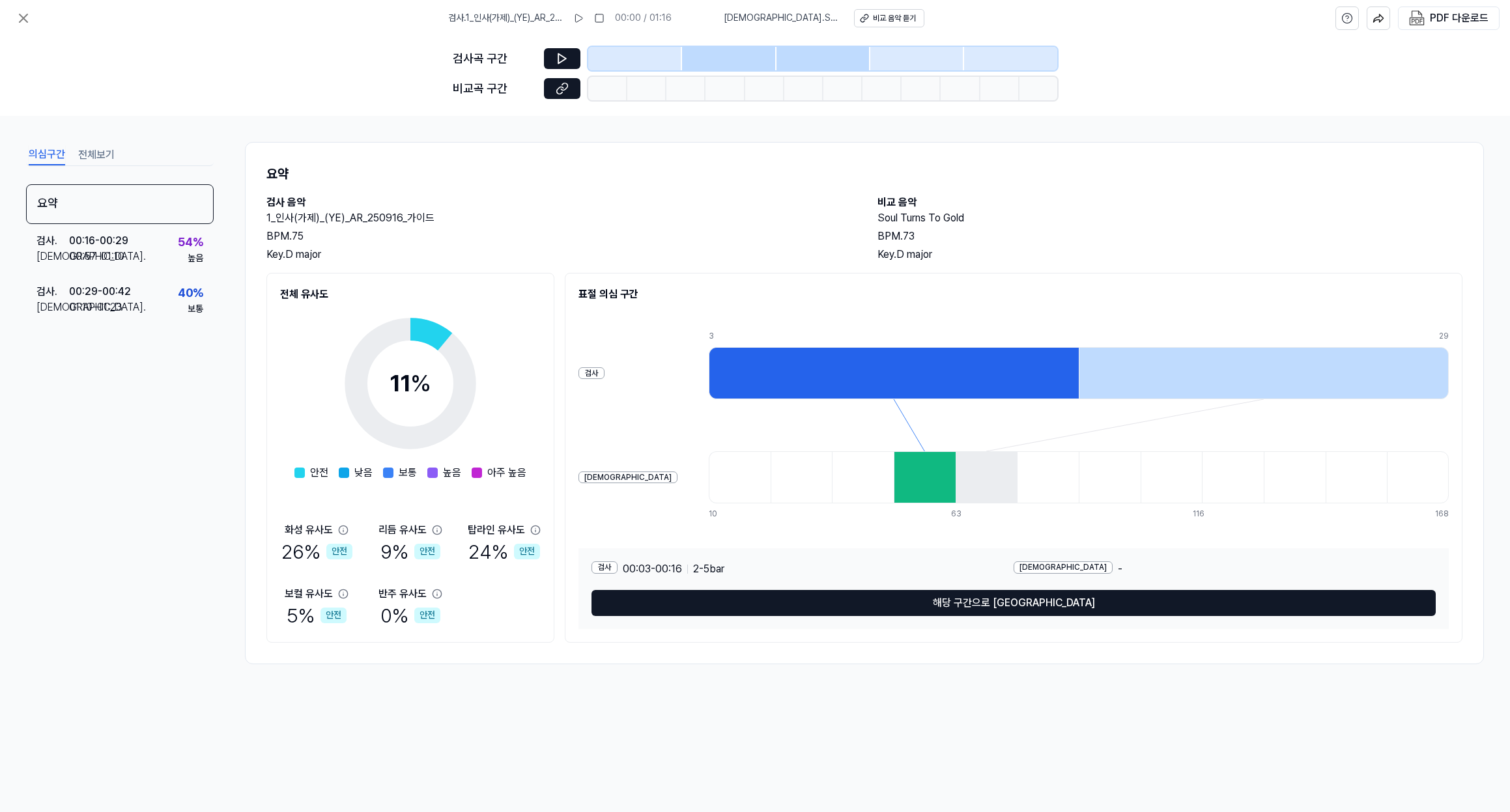
drag, startPoint x: 1355, startPoint y: 478, endPoint x: 1380, endPoint y: 481, distance: 25.2
click at [1387, 481] on div at bounding box center [1418, 477] width 62 height 52
click at [25, 20] on icon at bounding box center [23, 18] width 8 height 8
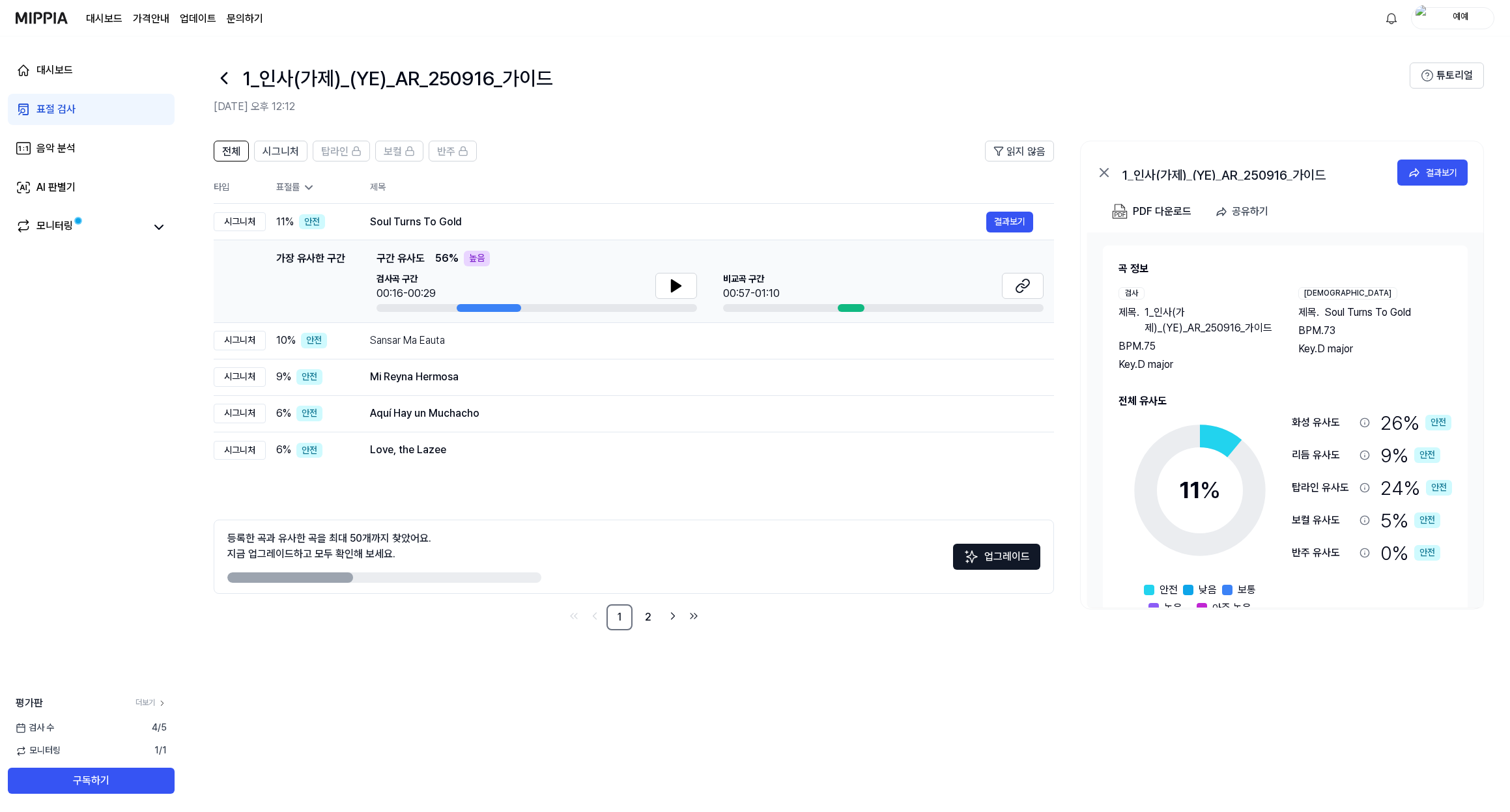
click at [487, 309] on div at bounding box center [488, 307] width 64 height 8
click at [60, 230] on div "모니터링" at bounding box center [55, 227] width 36 height 18
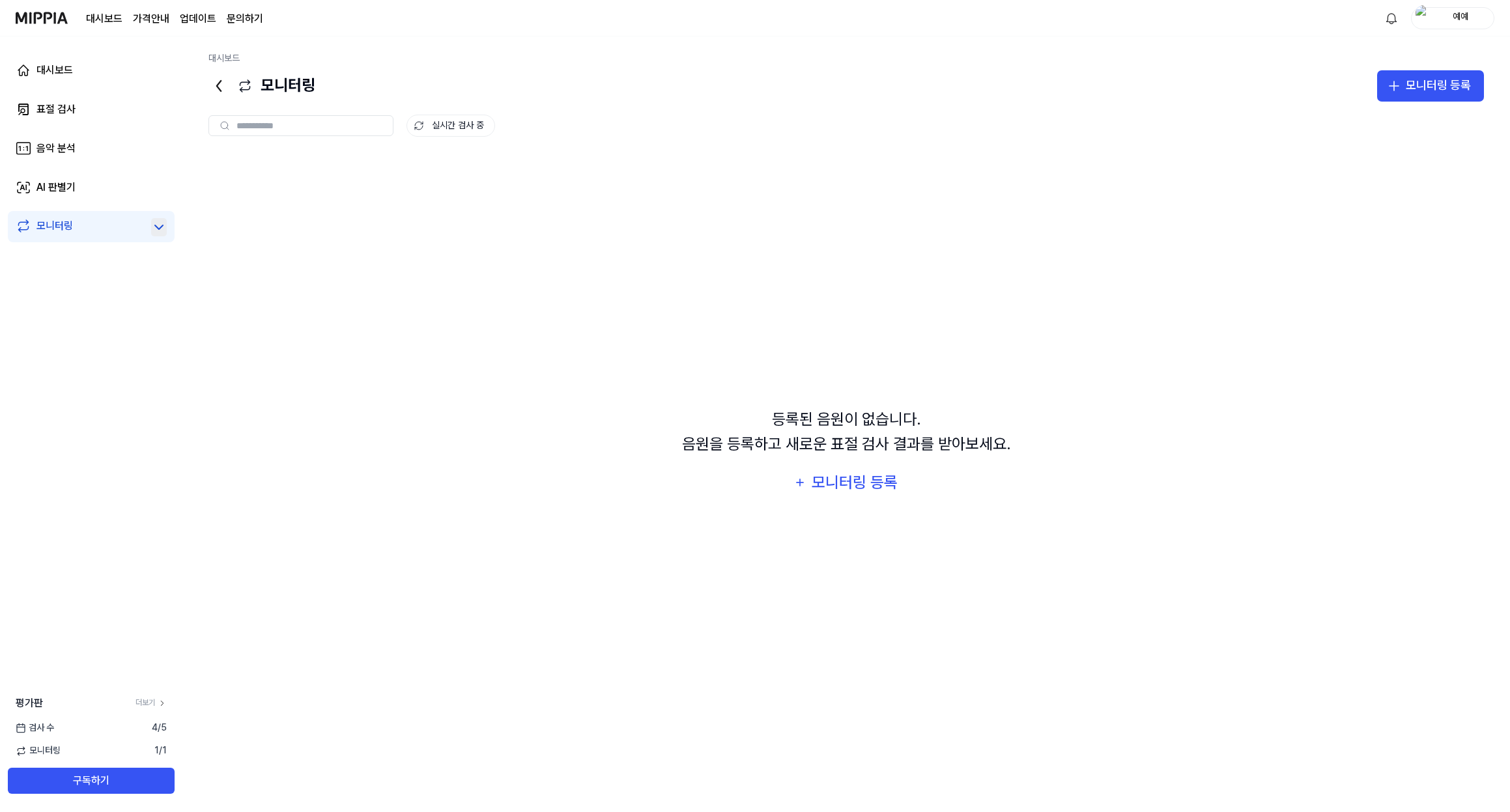
click at [160, 228] on icon at bounding box center [158, 227] width 8 height 4
click at [348, 258] on div "등록된 음원이 없습니다. 음원을 등록하고 새로운 표절 검사 결과를 받아보세요. 모니터링 등록" at bounding box center [846, 453] width 1275 height 598
